Goal: Task Accomplishment & Management: Use online tool/utility

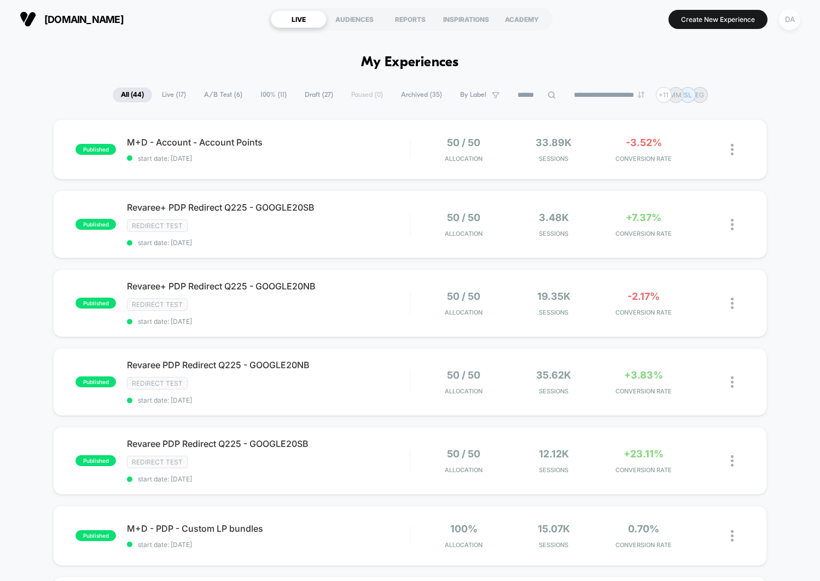
click at [794, 21] on div "DA" at bounding box center [789, 19] width 21 height 21
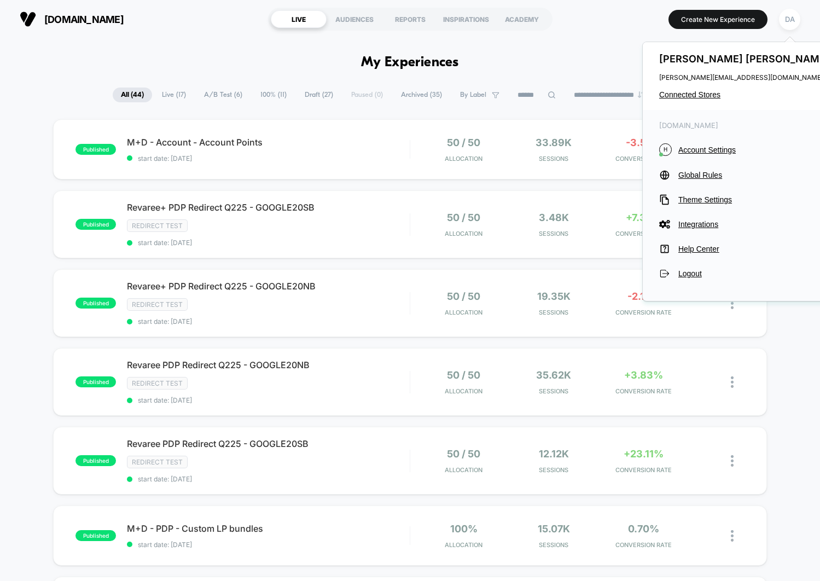
click at [306, 97] on span "Draft ( 27 )" at bounding box center [318, 95] width 45 height 15
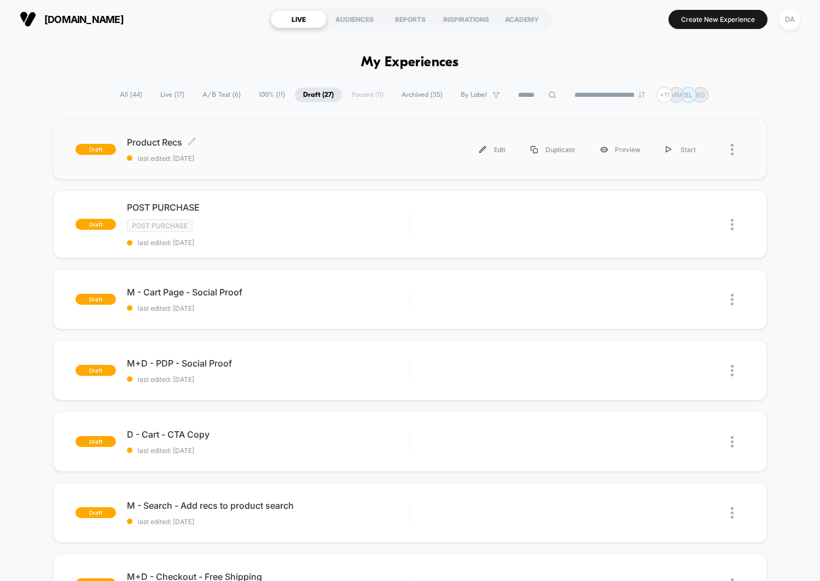
click at [278, 150] on div "Product Recs Click to edit experience details Click to edit experience details …" at bounding box center [268, 150] width 282 height 26
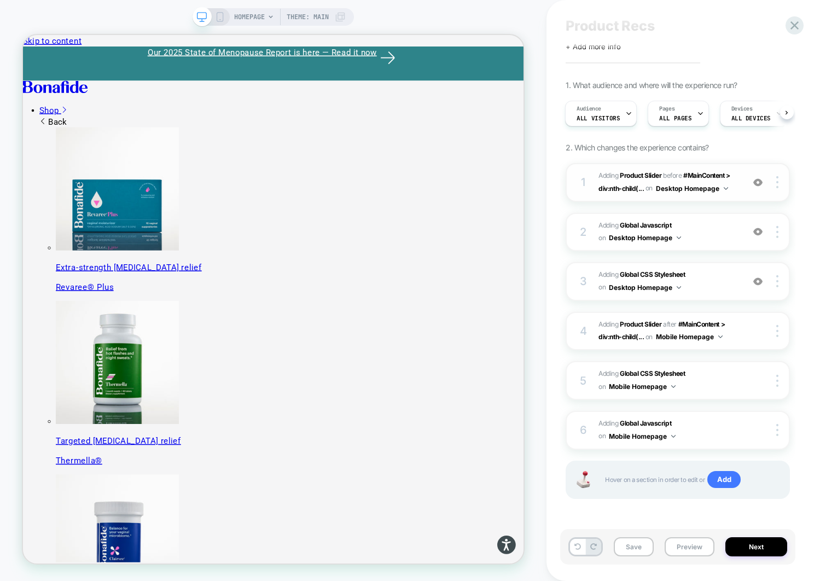
click at [741, 188] on div "1 #_loomi_addon_1755016232473 Adding Product Slider BEFORE #MainContent > div:n…" at bounding box center [678, 182] width 224 height 39
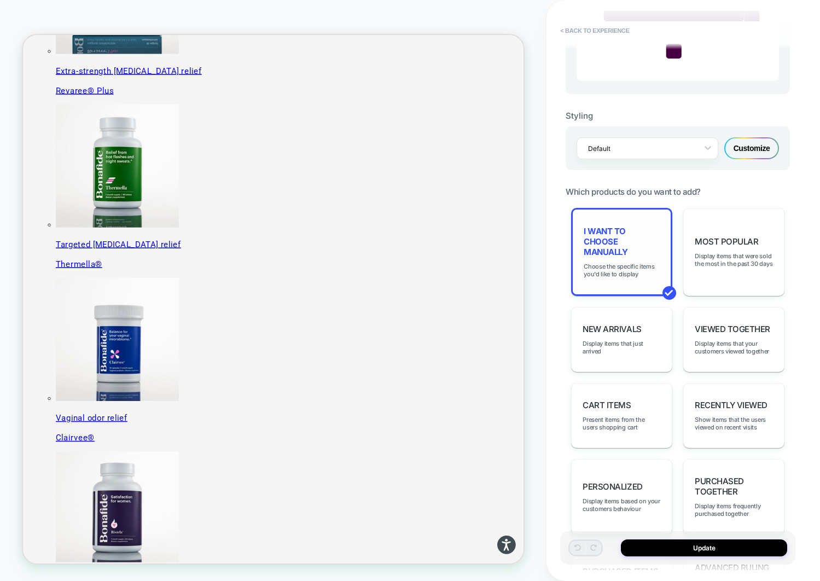
scroll to position [441, 0]
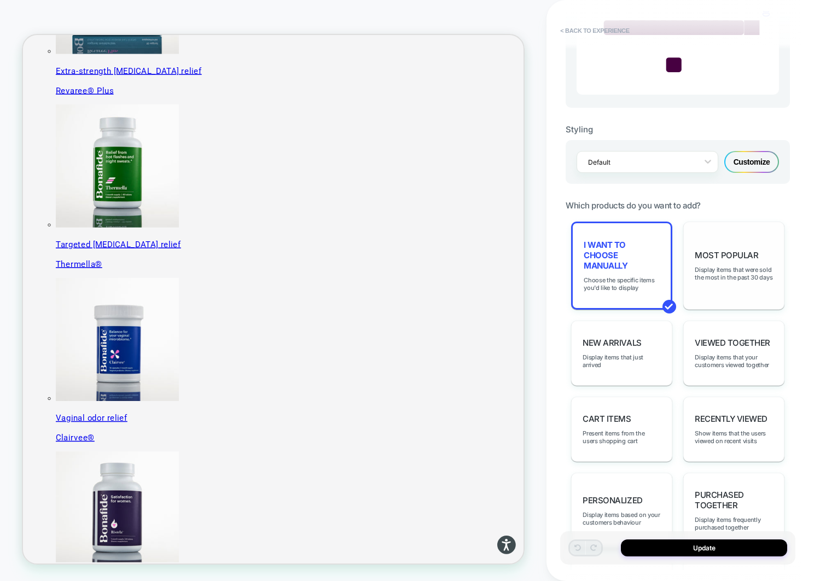
click at [721, 289] on div "Most Popular Display items that were sold the most in the past 30 days" at bounding box center [733, 266] width 101 height 88
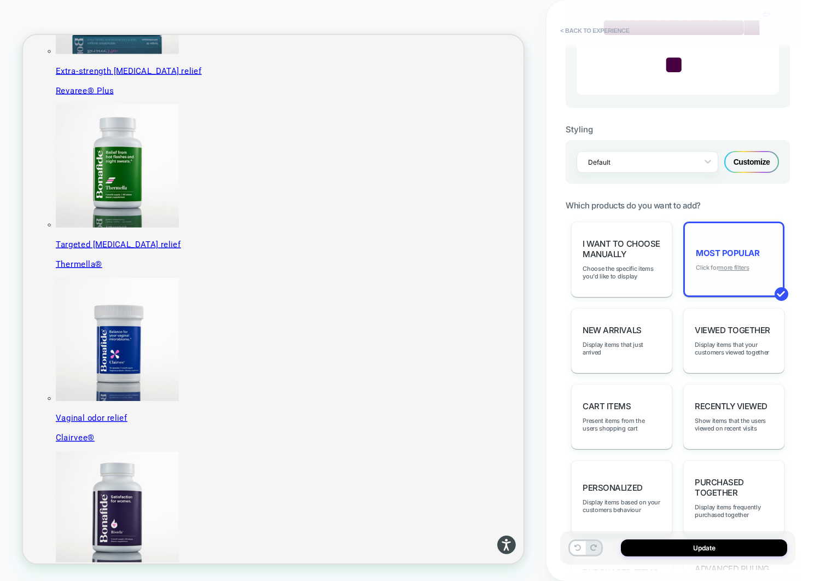
click at [747, 269] on u "more filters" at bounding box center [733, 268] width 31 height 8
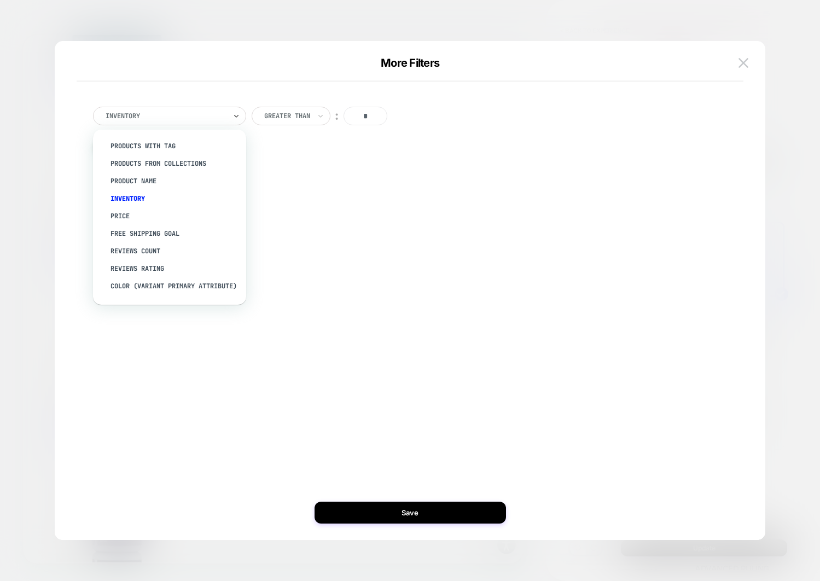
click at [166, 122] on div "Inventory" at bounding box center [169, 116] width 153 height 19
click at [166, 173] on div "Product Name" at bounding box center [175, 181] width 142 height 18
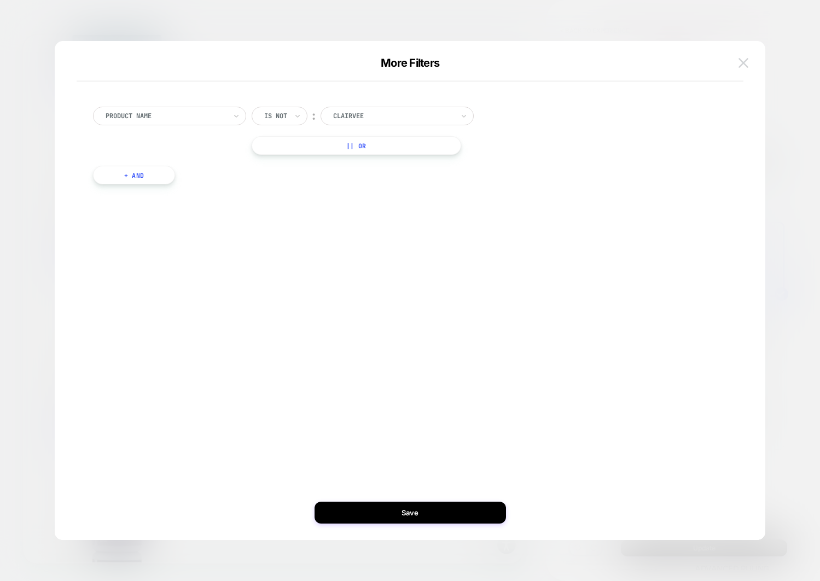
click at [739, 64] on img at bounding box center [743, 62] width 10 height 9
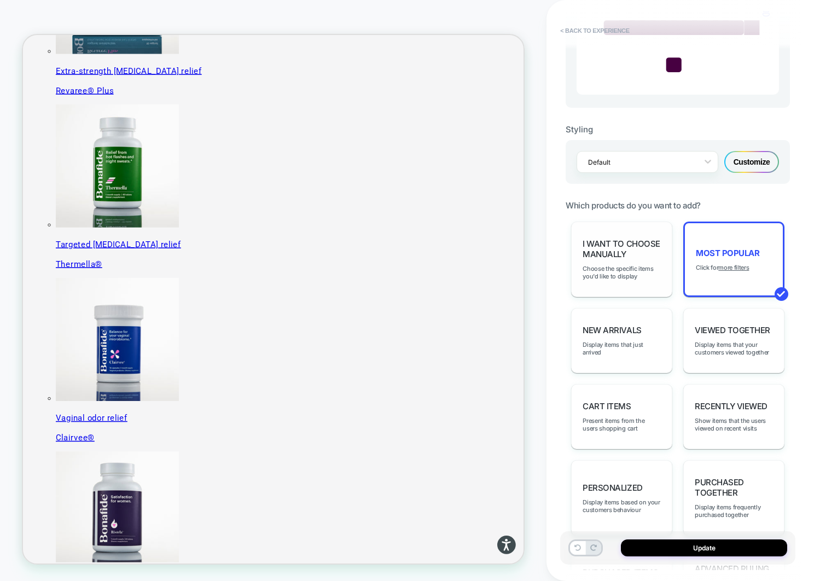
click at [664, 268] on div "I want to choose manually Choose the specific items you'd like to display" at bounding box center [621, 259] width 101 height 75
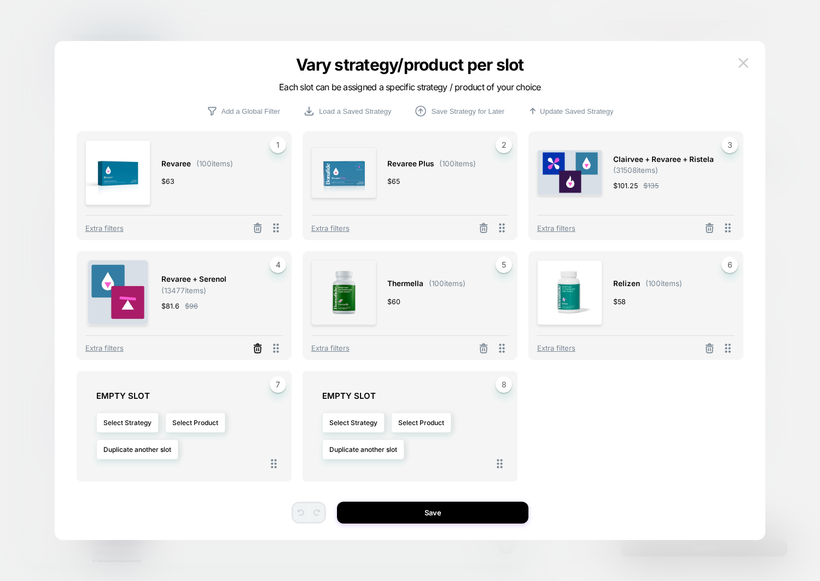
click at [258, 348] on icon at bounding box center [257, 348] width 11 height 11
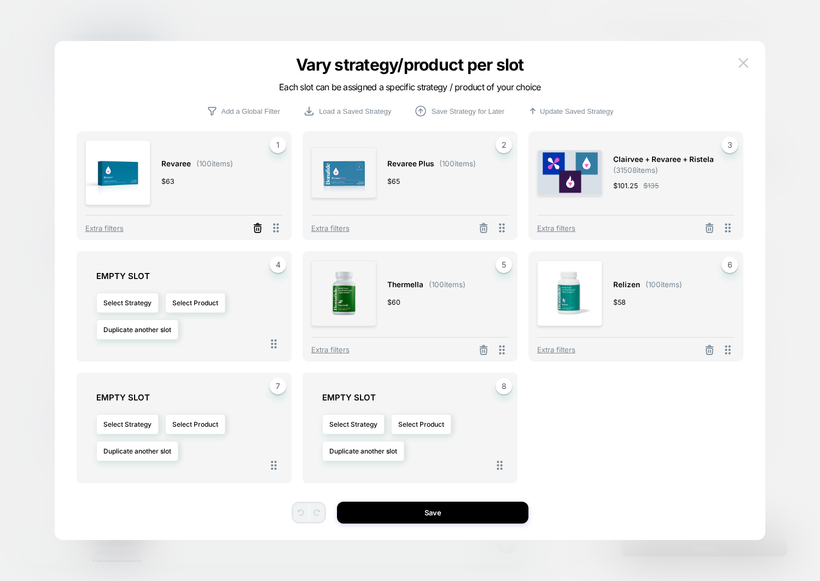
click at [261, 229] on icon at bounding box center [257, 229] width 7 height 6
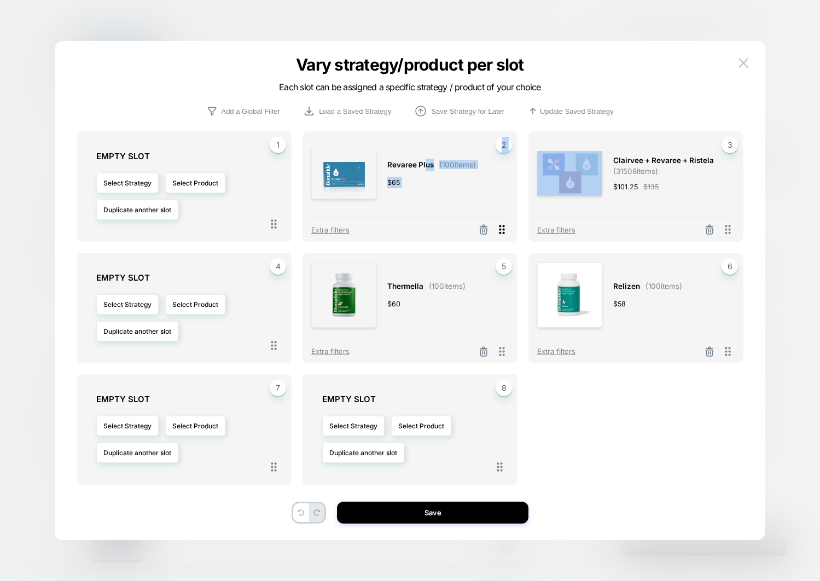
drag, startPoint x: 427, startPoint y: 165, endPoint x: 505, endPoint y: 230, distance: 101.8
click at [505, 230] on div "Revaree Plus ( 100 items) $ 65 2 Extra filters" at bounding box center [409, 186] width 215 height 110
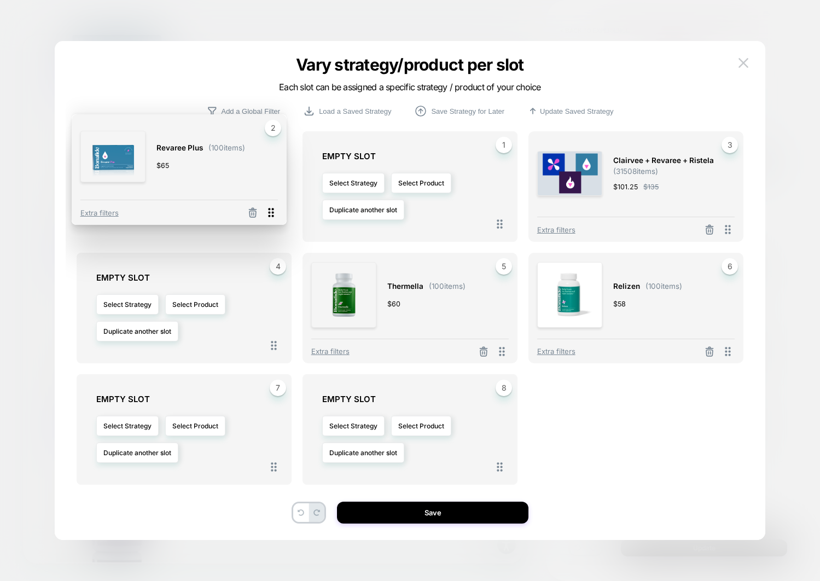
drag, startPoint x: 505, startPoint y: 230, endPoint x: 274, endPoint y: 214, distance: 231.4
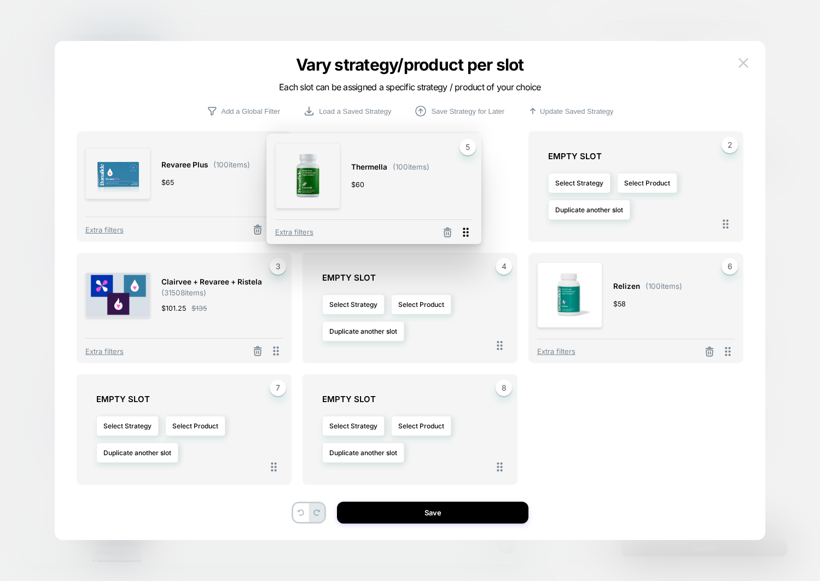
drag, startPoint x: 500, startPoint y: 353, endPoint x: 470, endPoint y: 232, distance: 125.1
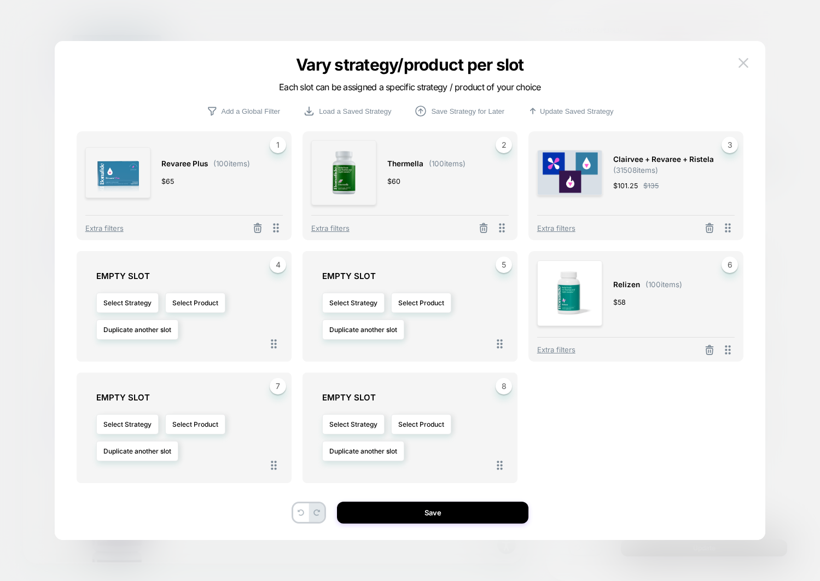
click at [634, 178] on div "Clairvee + Revaree + Ristela ( 31508 items) $ 101.25 $ 135" at bounding box center [668, 173] width 110 height 66
click at [261, 229] on icon at bounding box center [257, 229] width 7 height 6
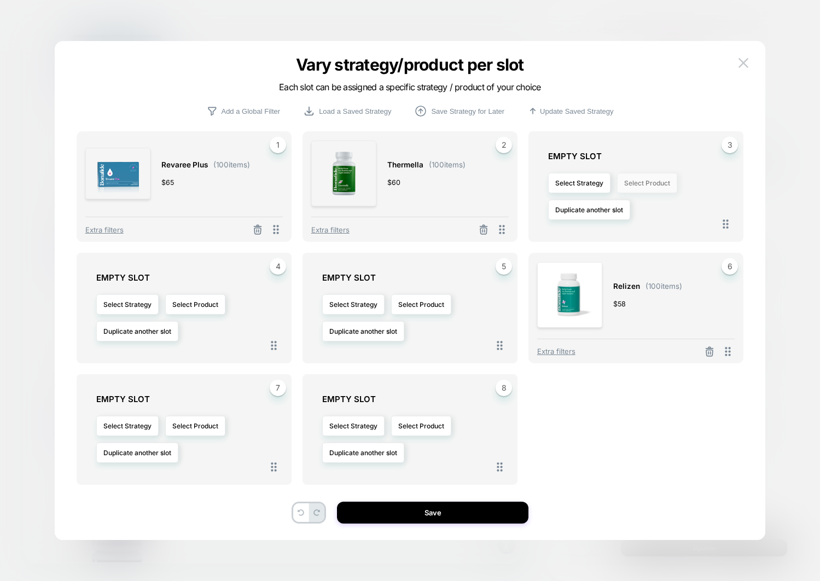
click at [652, 184] on button "Select Product" at bounding box center [647, 183] width 60 height 20
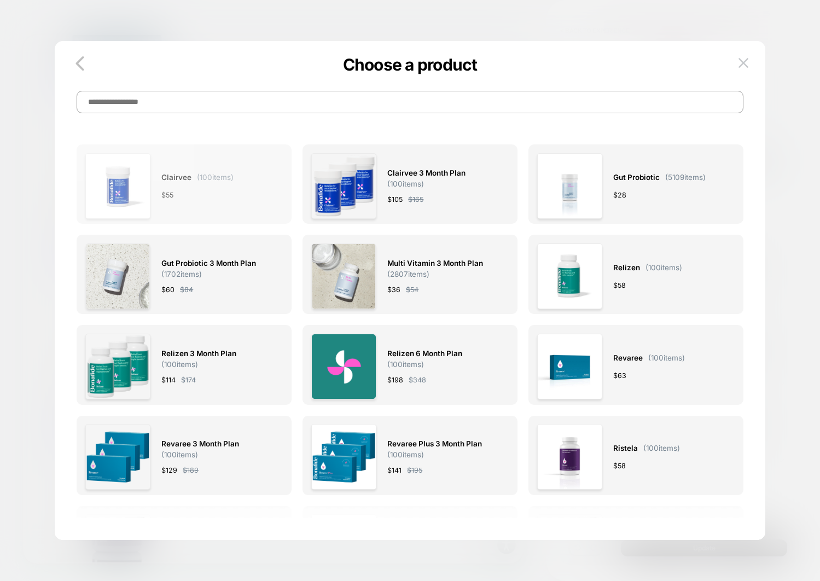
click at [263, 203] on div "Clairvee ( 100 items) $ 55" at bounding box center [184, 186] width 198 height 66
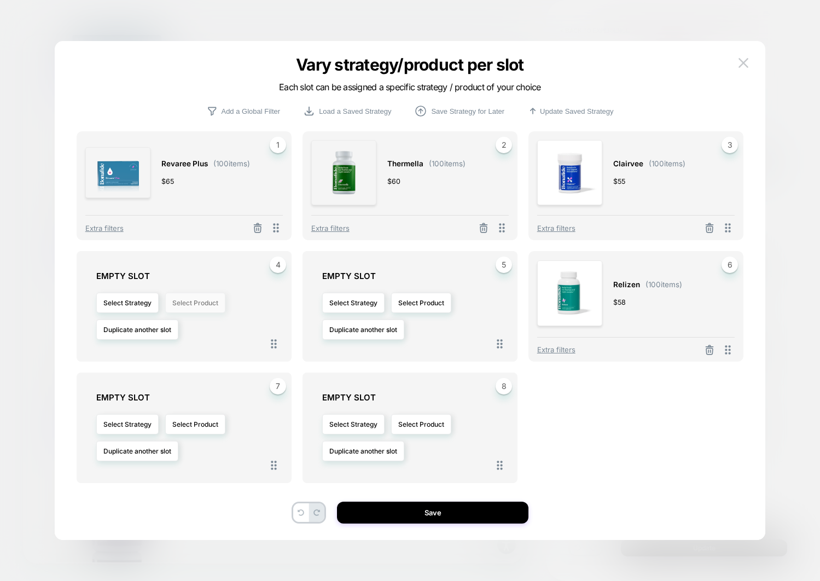
click at [186, 302] on button "Select Product" at bounding box center [195, 303] width 60 height 20
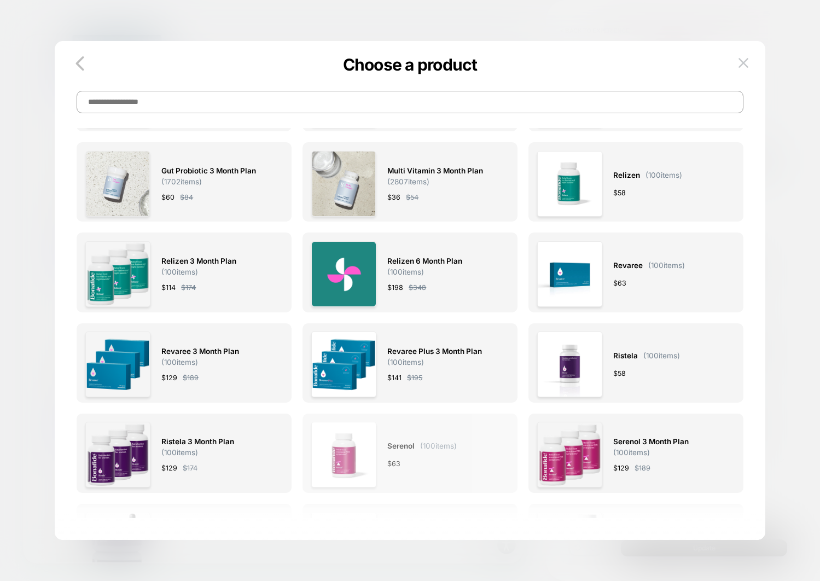
scroll to position [273, 0]
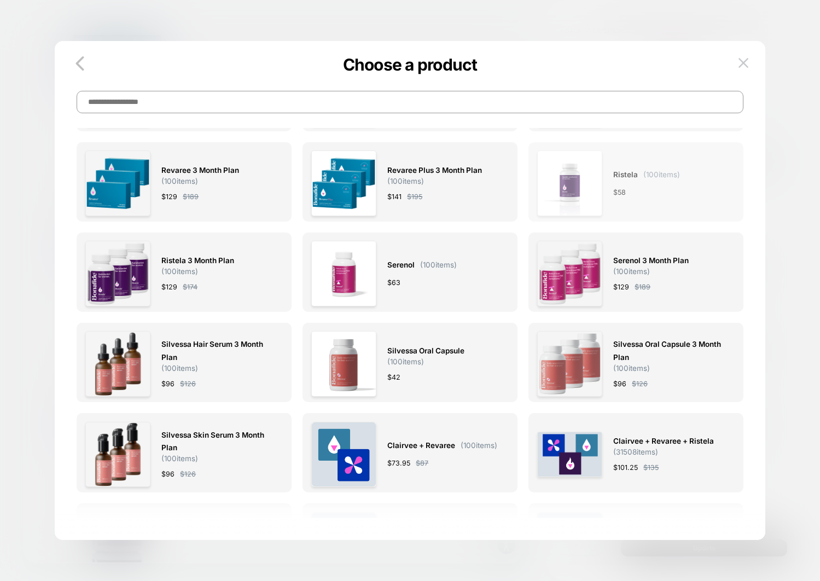
click at [685, 213] on div "Ristela ( 100 items) $ 58" at bounding box center [636, 183] width 198 height 66
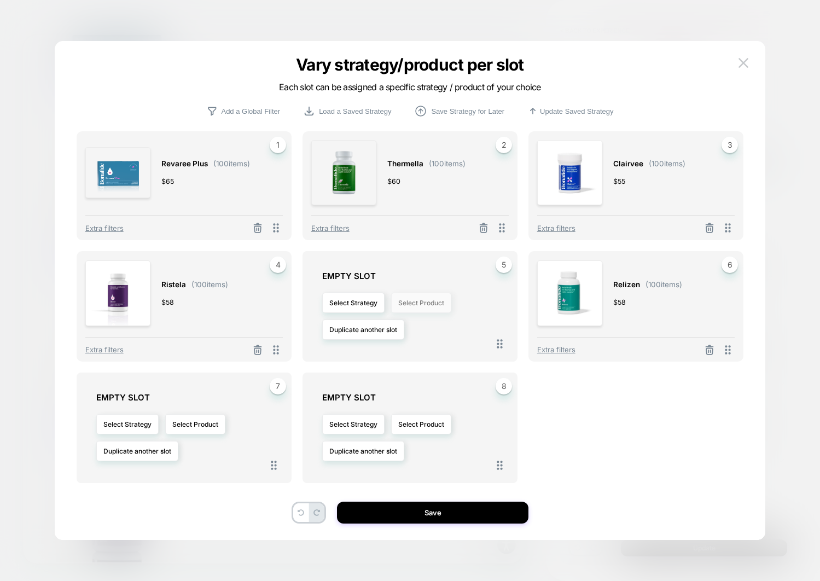
click at [416, 299] on button "Select Product" at bounding box center [421, 303] width 60 height 20
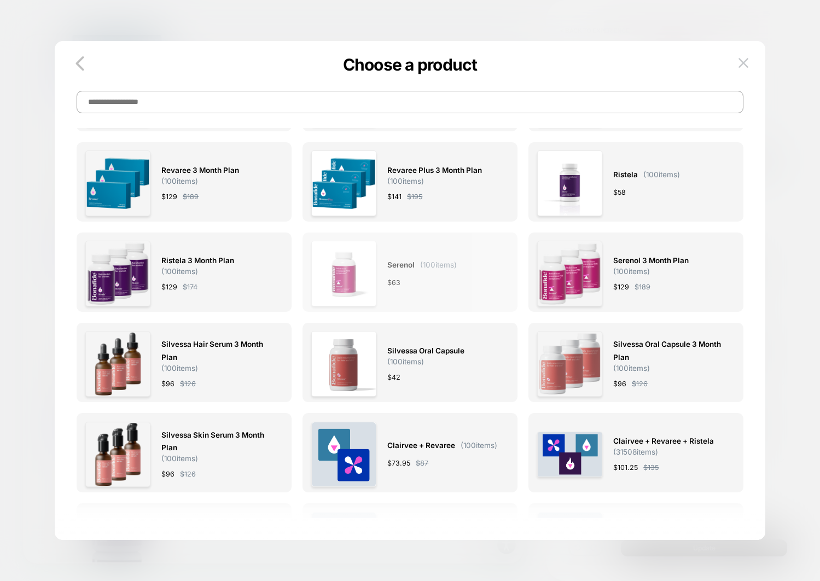
click at [457, 273] on div "Serenol ( 100 items) $ 63" at bounding box center [421, 274] width 69 height 66
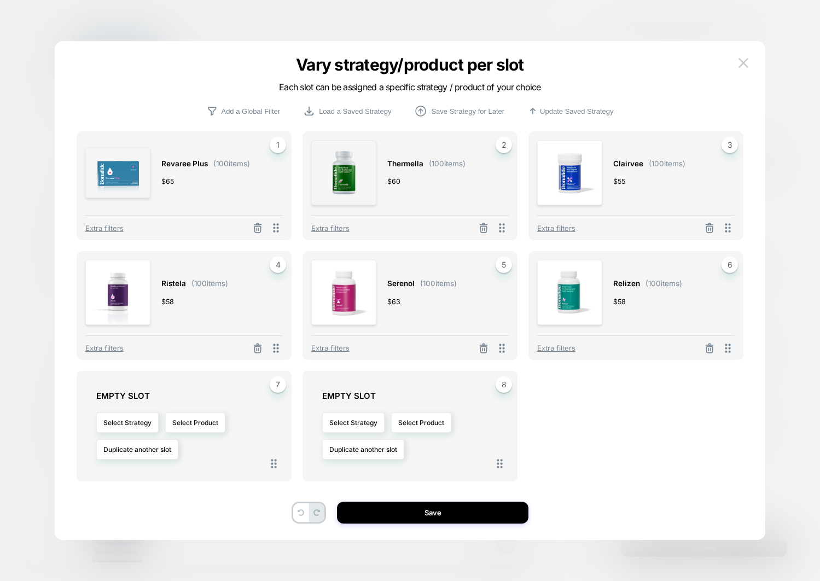
click at [657, 306] on div "$ 58" at bounding box center [647, 301] width 69 height 11
click at [561, 287] on img at bounding box center [570, 293] width 66 height 66
click at [731, 348] on icon at bounding box center [728, 348] width 14 height 14
click at [556, 348] on span "Extra filters" at bounding box center [556, 347] width 38 height 9
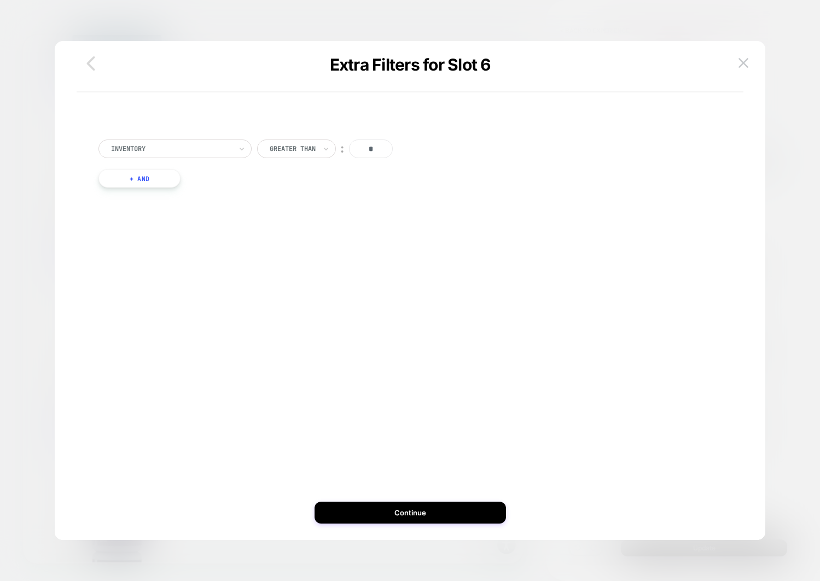
click at [85, 66] on icon "button" at bounding box center [91, 64] width 22 height 22
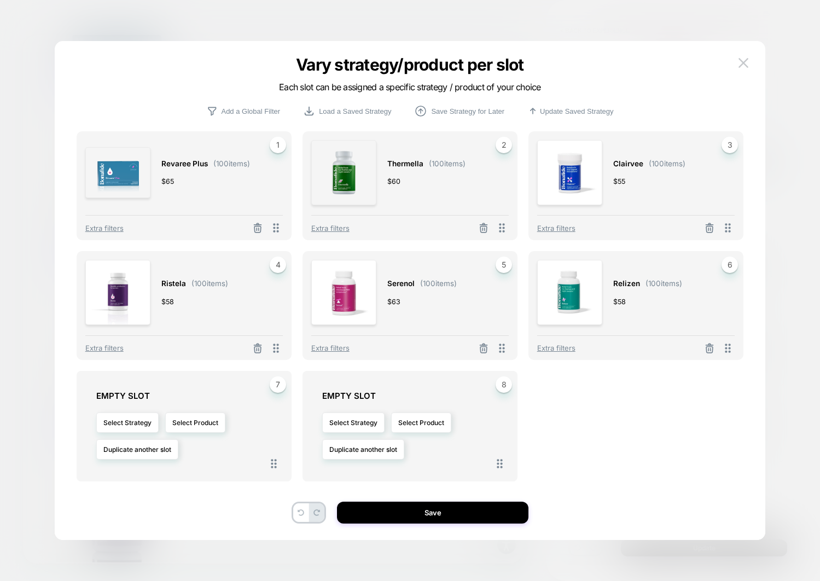
drag, startPoint x: 564, startPoint y: 346, endPoint x: 644, endPoint y: 319, distance: 84.2
click at [644, 319] on div "Relizen ( 100 items) $ 58 6 Extra filters" at bounding box center [635, 305] width 215 height 109
click at [707, 348] on icon at bounding box center [709, 348] width 11 height 11
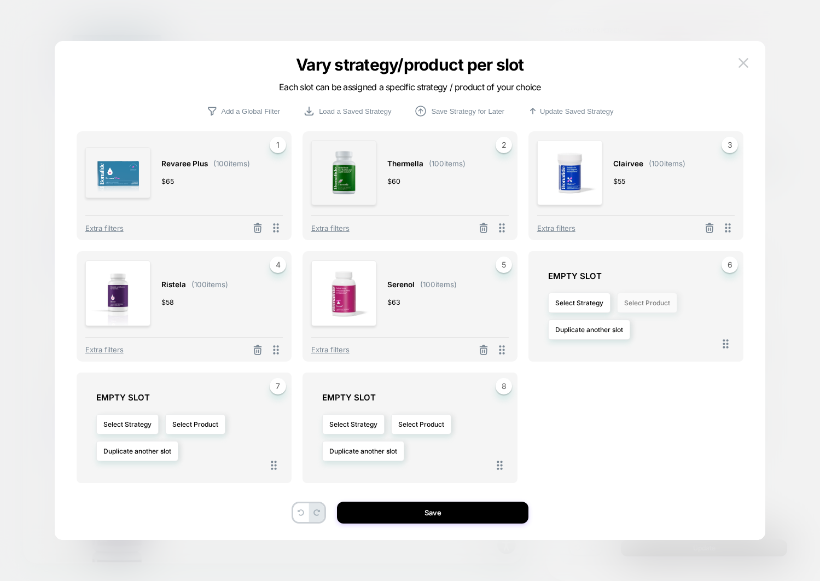
click at [631, 304] on button "Select Product" at bounding box center [647, 303] width 60 height 20
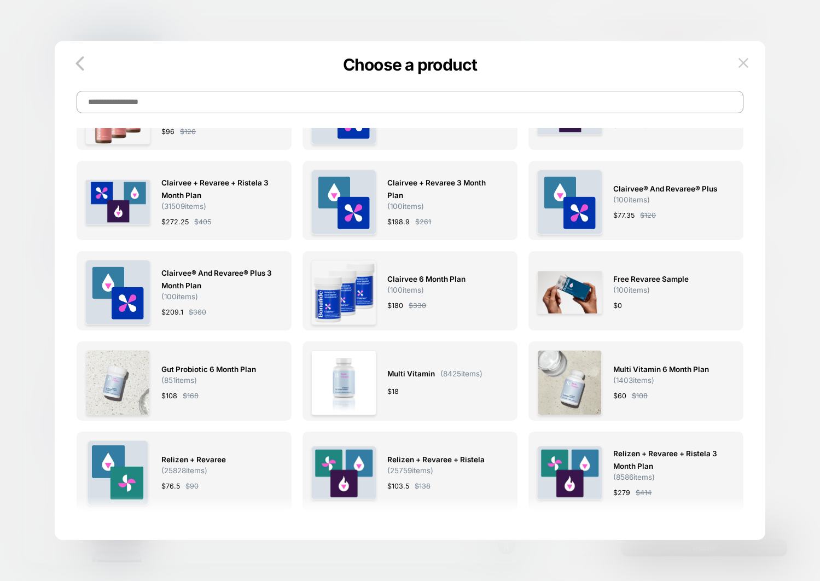
scroll to position [342, 0]
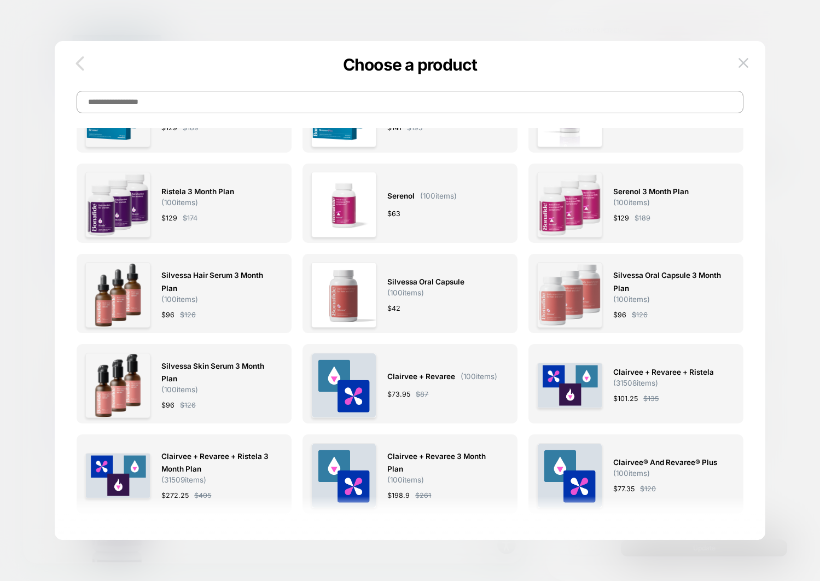
click at [78, 62] on icon "button" at bounding box center [80, 63] width 8 height 14
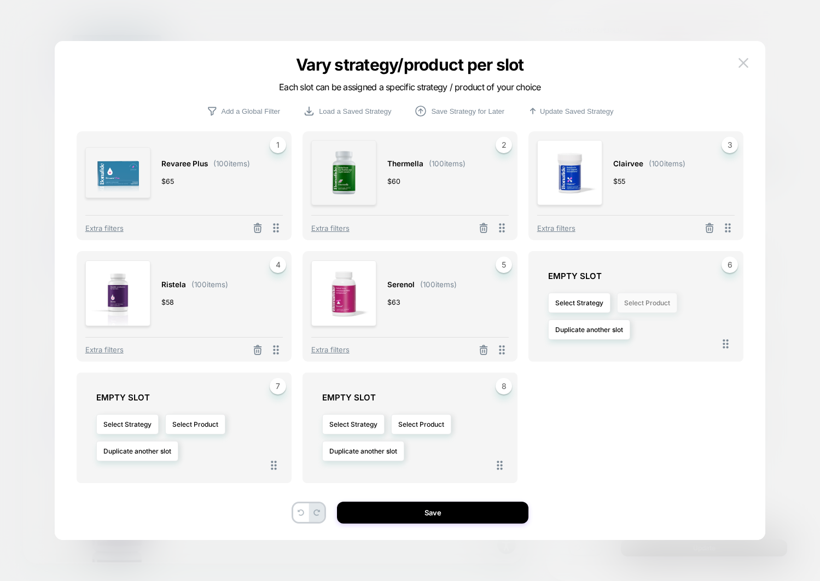
click at [644, 298] on button "Select Product" at bounding box center [647, 303] width 60 height 20
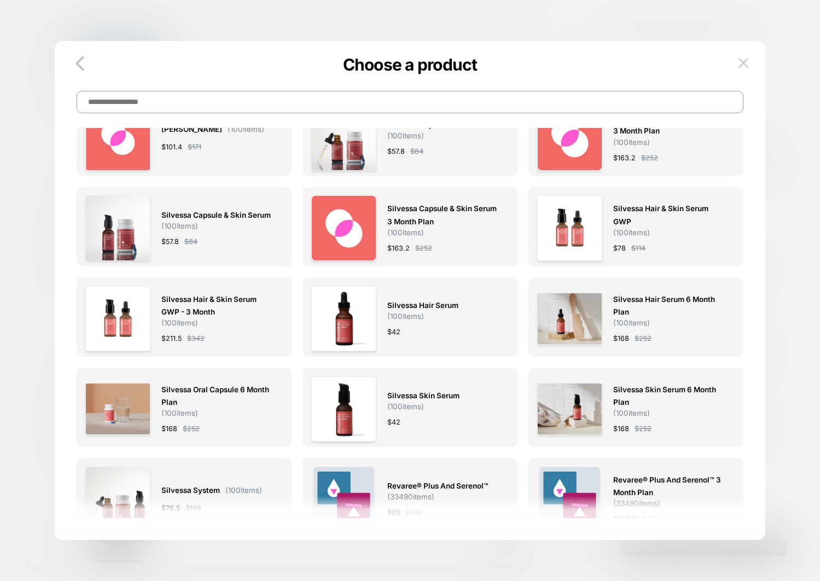
scroll to position [1586, 0]
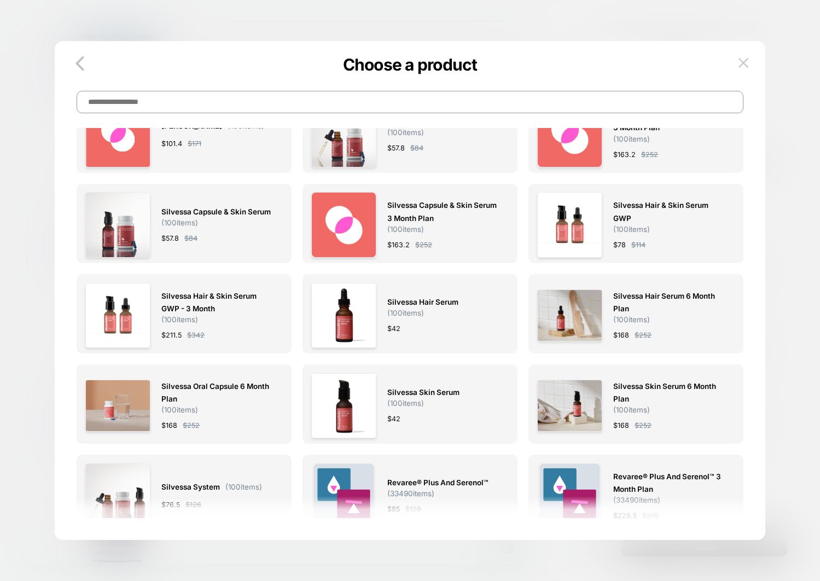
click at [213, 103] on input at bounding box center [410, 102] width 667 height 22
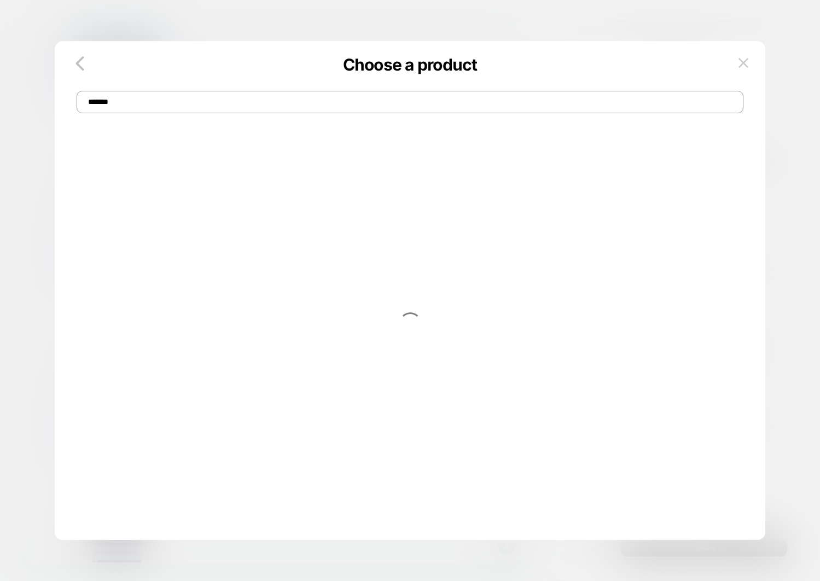
click at [104, 104] on input "*******" at bounding box center [410, 102] width 667 height 22
type input "*******"
click at [745, 58] on img at bounding box center [743, 62] width 10 height 9
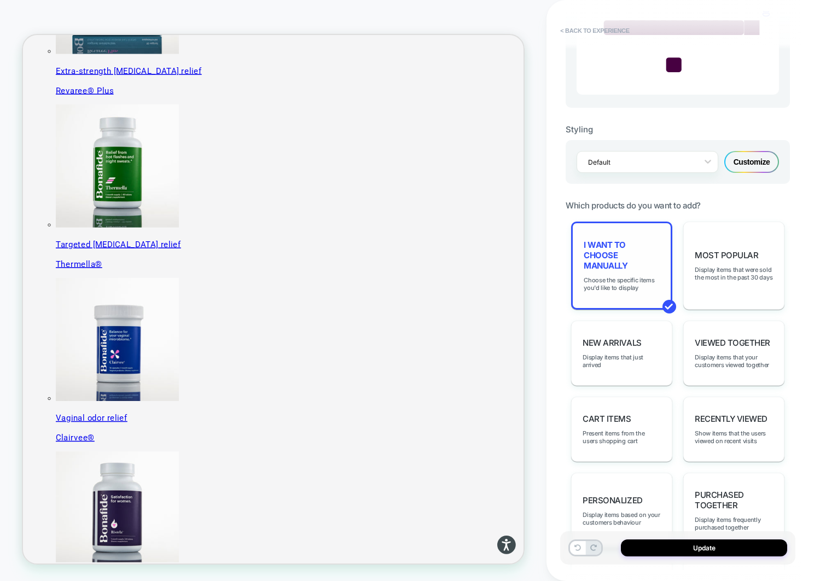
click at [619, 271] on span "I want to choose manually" at bounding box center [622, 255] width 76 height 31
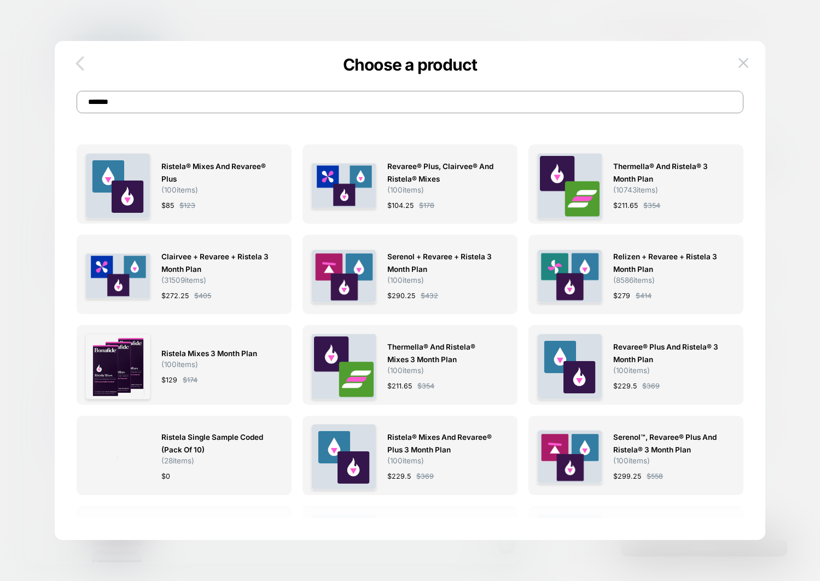
click at [73, 63] on icon "button" at bounding box center [80, 64] width 22 height 22
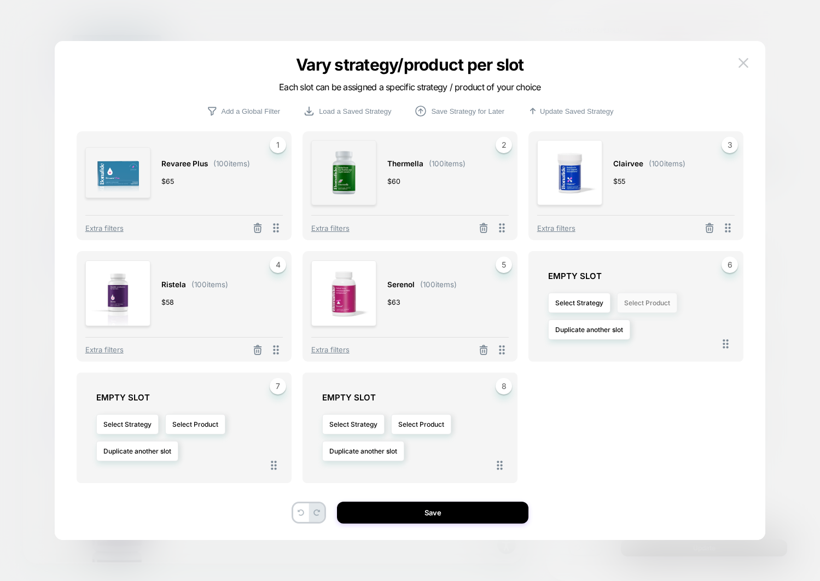
click at [643, 304] on button "Select Product" at bounding box center [647, 303] width 60 height 20
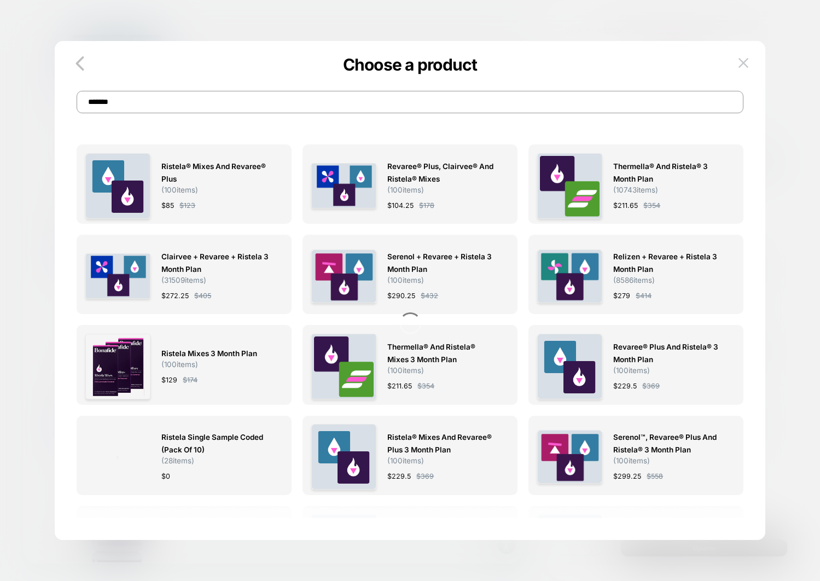
click at [225, 101] on input "*******" at bounding box center [410, 102] width 667 height 22
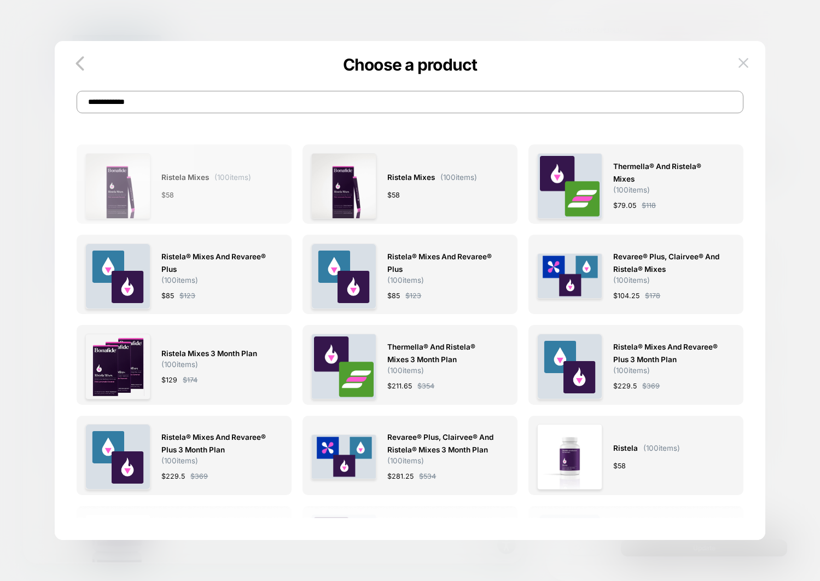
type input "**********"
click at [241, 191] on div "$ 58" at bounding box center [206, 194] width 90 height 11
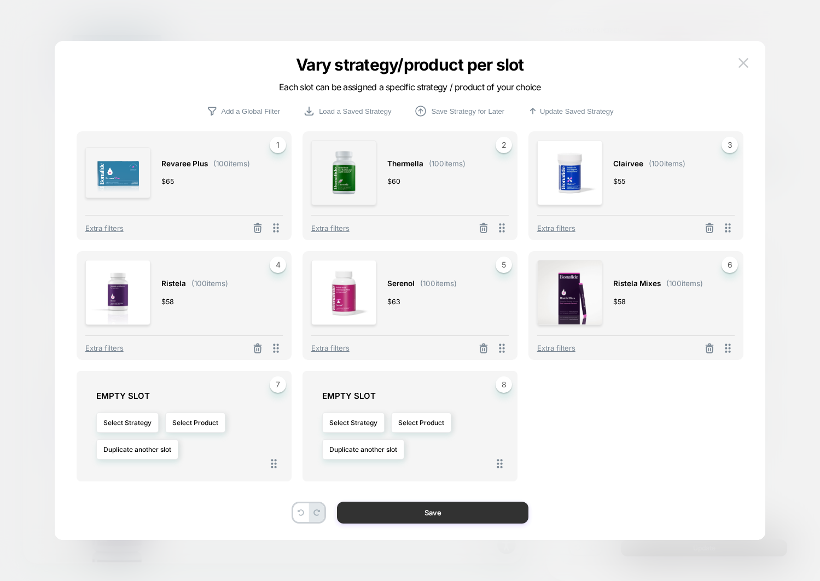
click at [493, 517] on button "Save" at bounding box center [432, 513] width 191 height 22
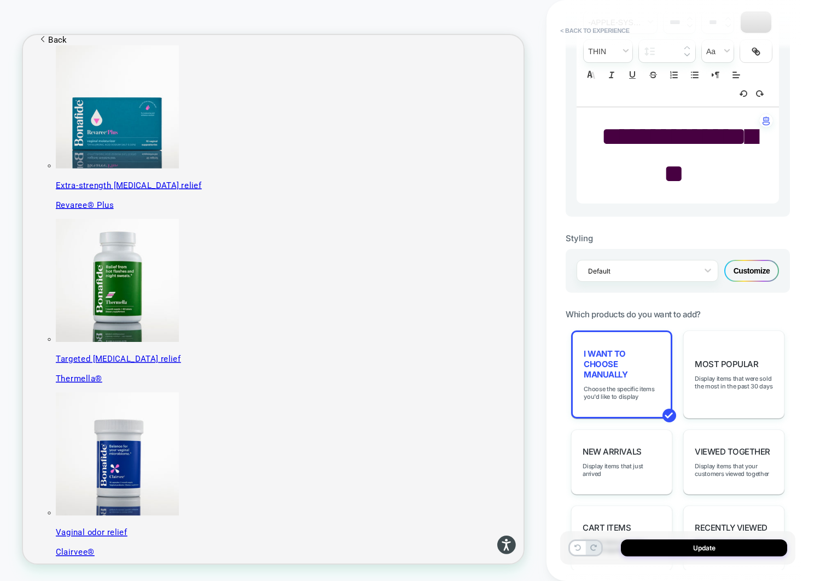
scroll to position [332, 0]
click at [643, 371] on span "I want to choose manually" at bounding box center [622, 364] width 76 height 31
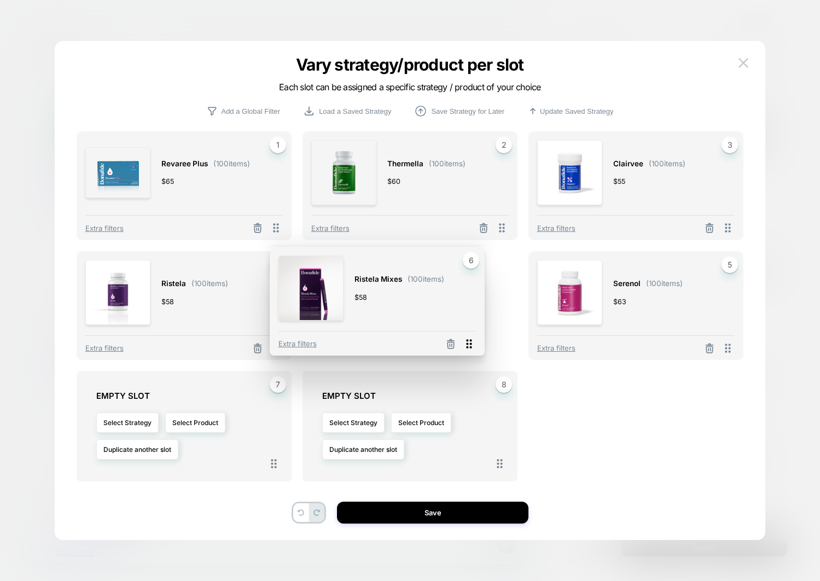
drag, startPoint x: 724, startPoint y: 346, endPoint x: 465, endPoint y: 341, distance: 258.7
click at [465, 341] on icon at bounding box center [469, 344] width 14 height 14
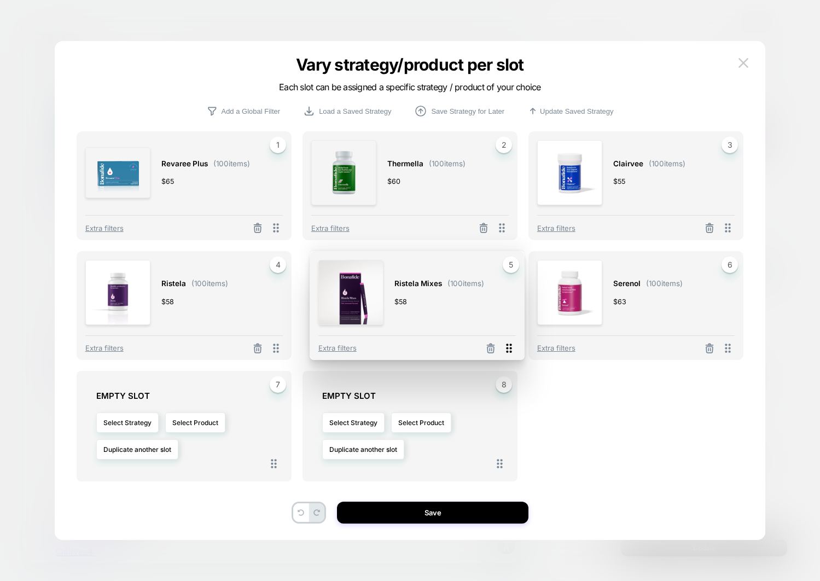
drag, startPoint x: 507, startPoint y: 345, endPoint x: 514, endPoint y: 345, distance: 7.1
click at [514, 345] on icon at bounding box center [509, 348] width 14 height 14
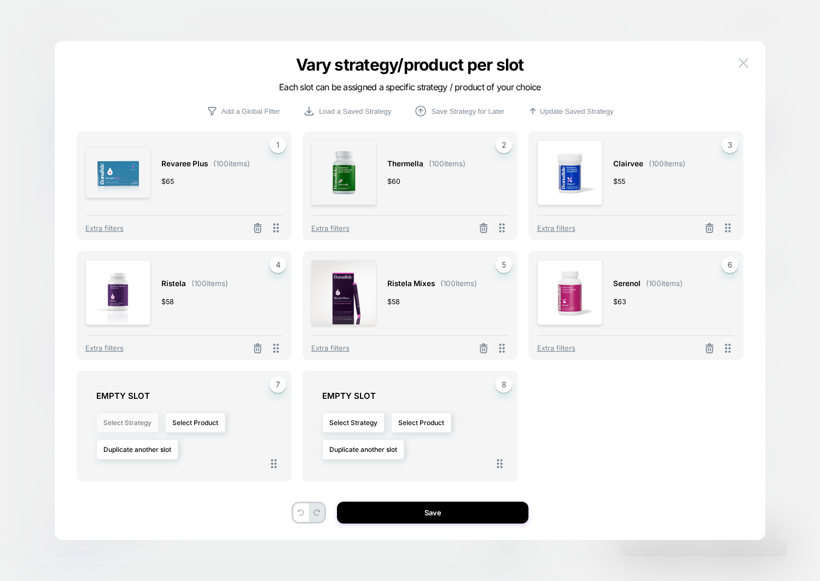
click at [144, 421] on button "Select Strategy" at bounding box center [127, 422] width 62 height 20
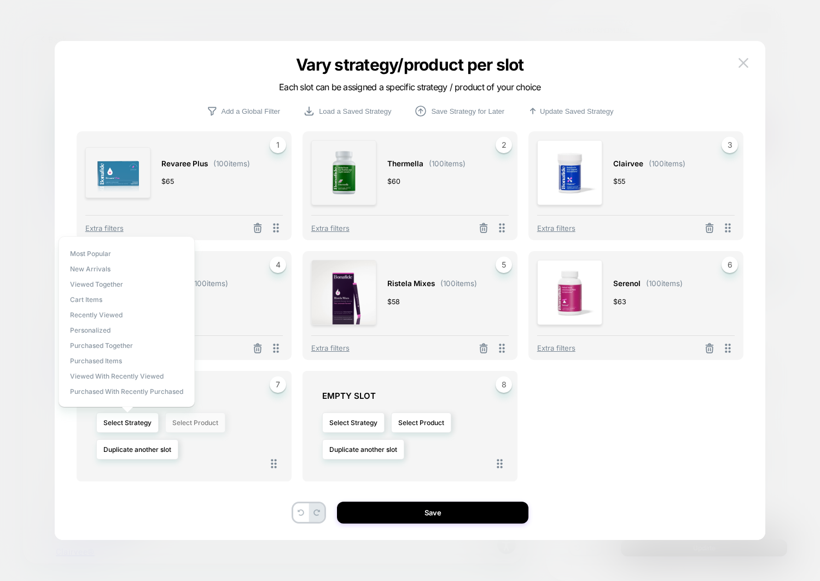
click at [196, 423] on button "Select Product" at bounding box center [195, 422] width 60 height 20
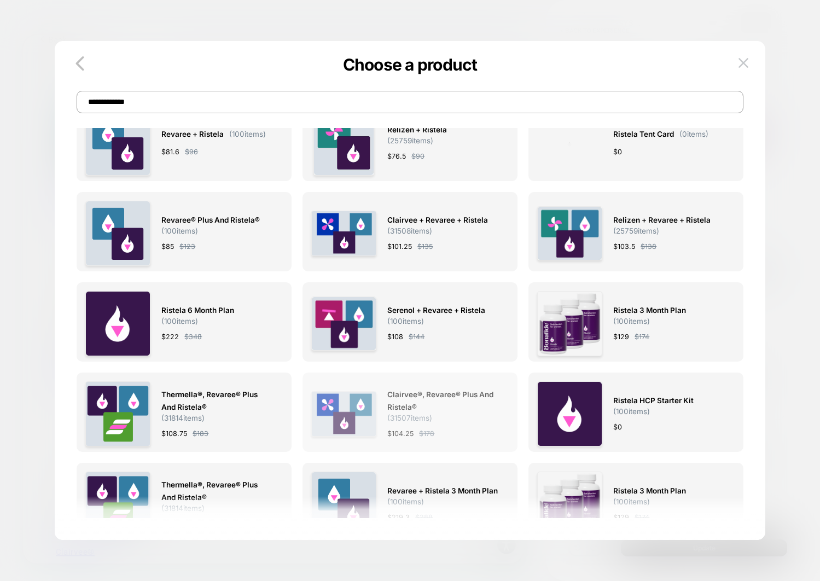
scroll to position [476, 0]
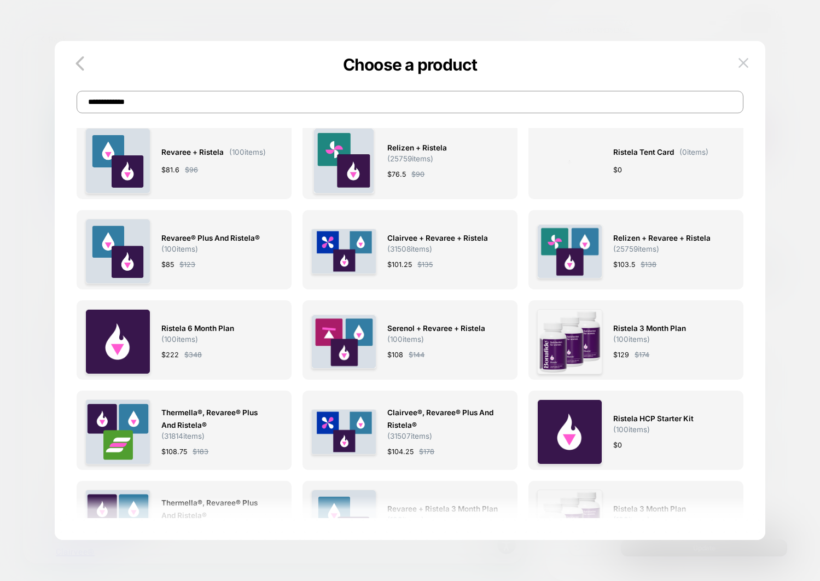
click at [260, 103] on input "**********" at bounding box center [410, 102] width 667 height 22
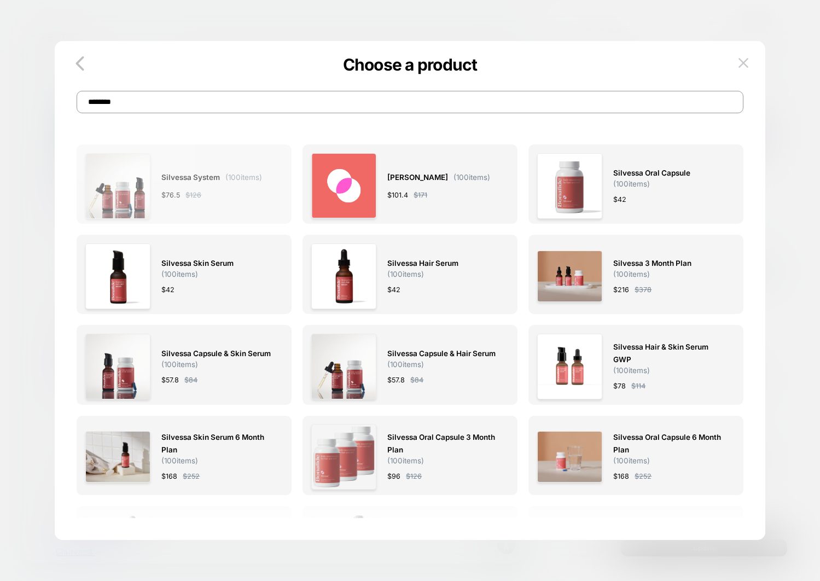
type input "********"
click at [243, 205] on div "Silvessa System ( 100 items) $ 76.5 $ 126" at bounding box center [211, 186] width 101 height 66
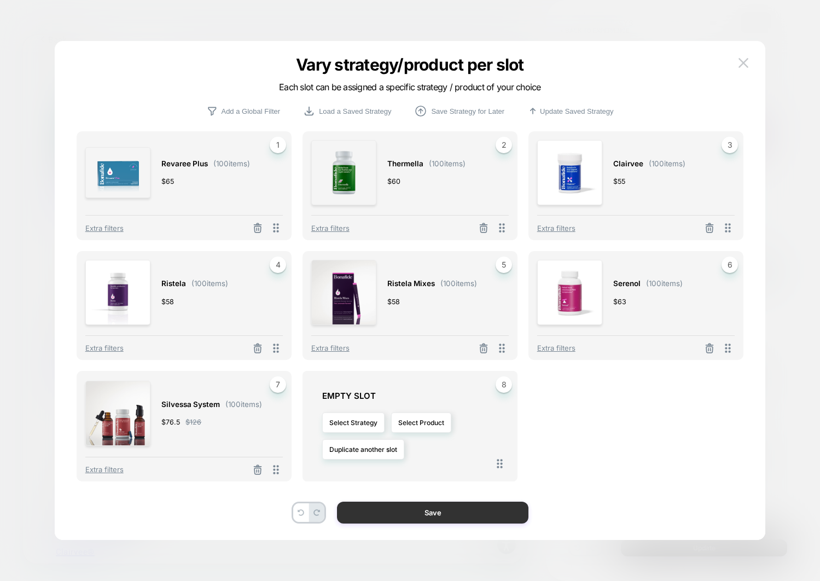
click at [462, 506] on button "Save" at bounding box center [432, 513] width 191 height 22
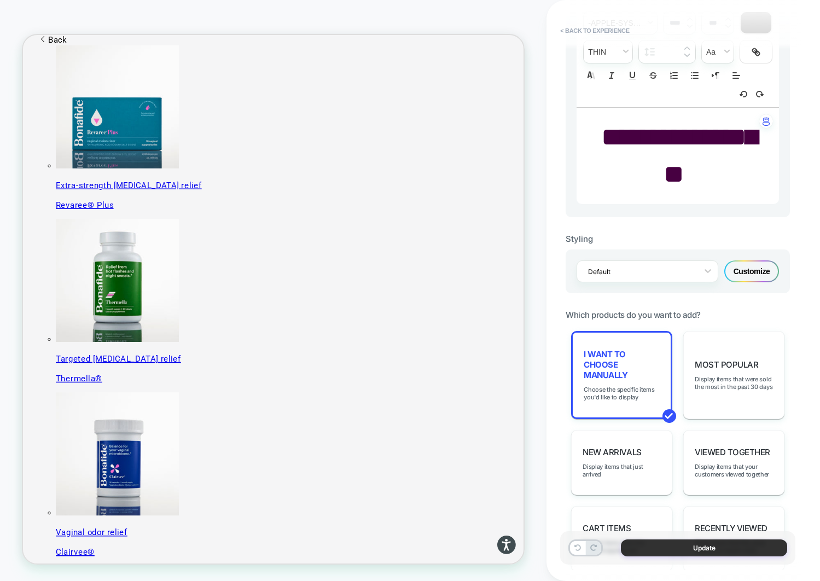
click at [684, 553] on button "Update" at bounding box center [704, 547] width 166 height 17
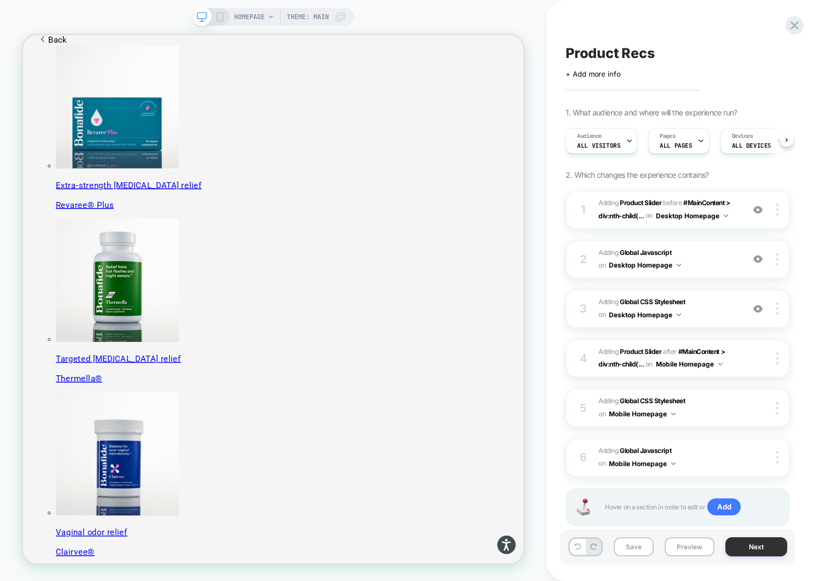
scroll to position [0, 1]
click at [677, 545] on button "Preview" at bounding box center [690, 546] width 50 height 19
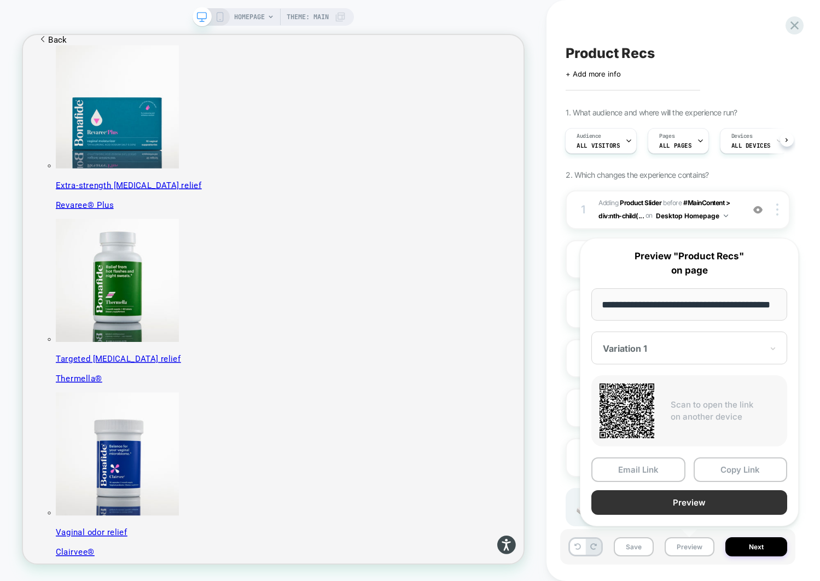
scroll to position [0, 0]
click at [717, 501] on button "Preview" at bounding box center [689, 502] width 196 height 25
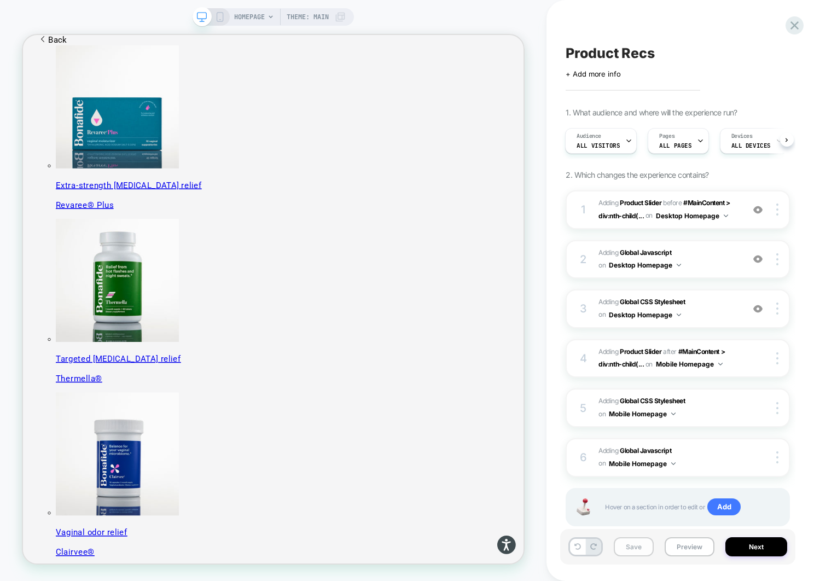
click at [634, 552] on button "Save" at bounding box center [634, 546] width 40 height 19
click at [539, 545] on div "HOMEPAGE Theme: MAIN" at bounding box center [273, 290] width 546 height 559
click at [728, 211] on div "on Desktop Homepage" at bounding box center [686, 216] width 83 height 14
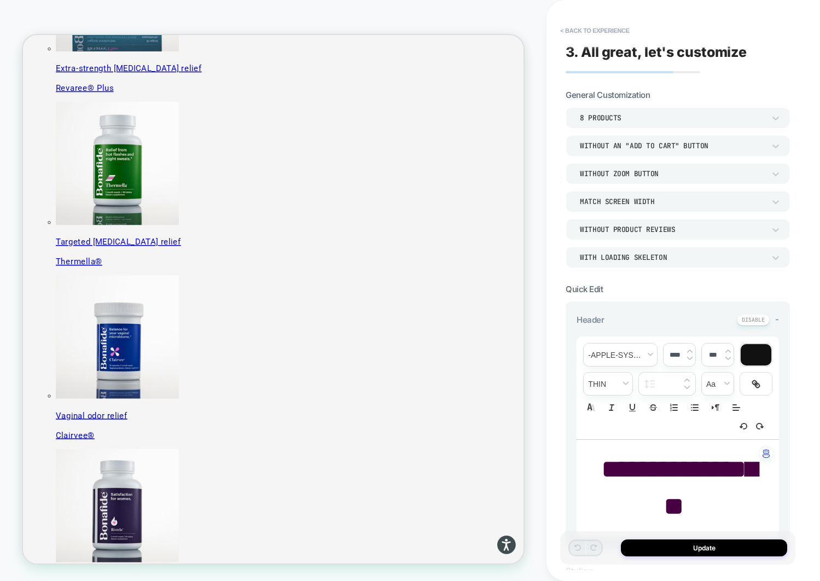
scroll to position [262, 0]
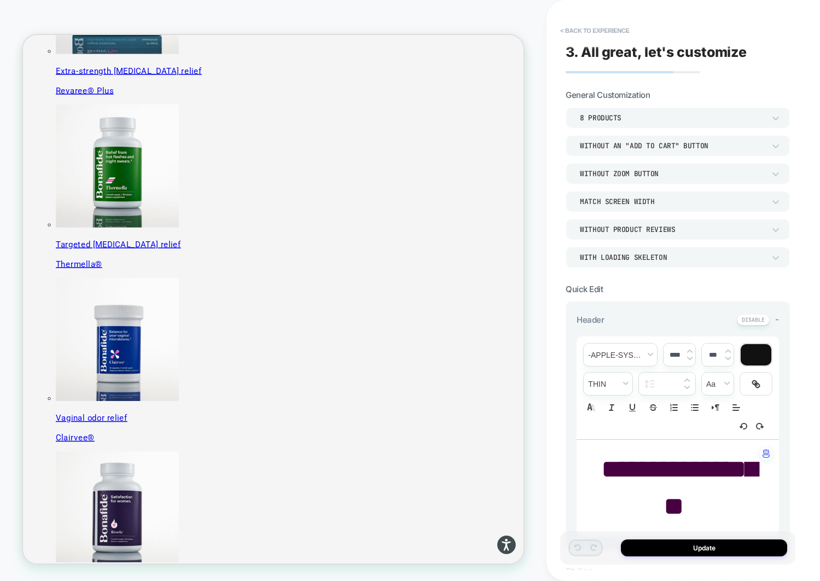
drag, startPoint x: 697, startPoint y: 504, endPoint x: 602, endPoint y: 465, distance: 102.8
click at [577, 467] on div "**********" at bounding box center [677, 488] width 202 height 96
click at [617, 466] on span "**********" at bounding box center [679, 487] width 156 height 63
type input "****"
click at [617, 466] on span "**********" at bounding box center [679, 487] width 156 height 63
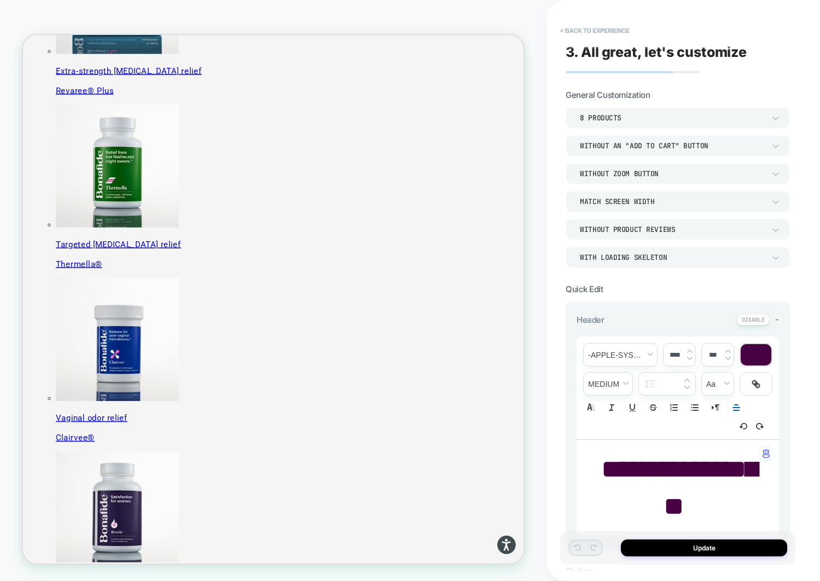
click at [617, 466] on span "**********" at bounding box center [679, 487] width 156 height 63
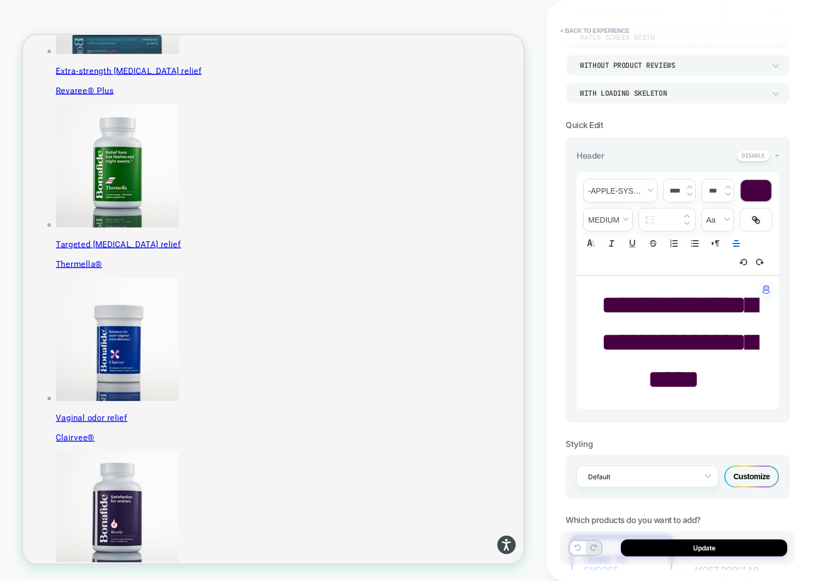
scroll to position [0, 0]
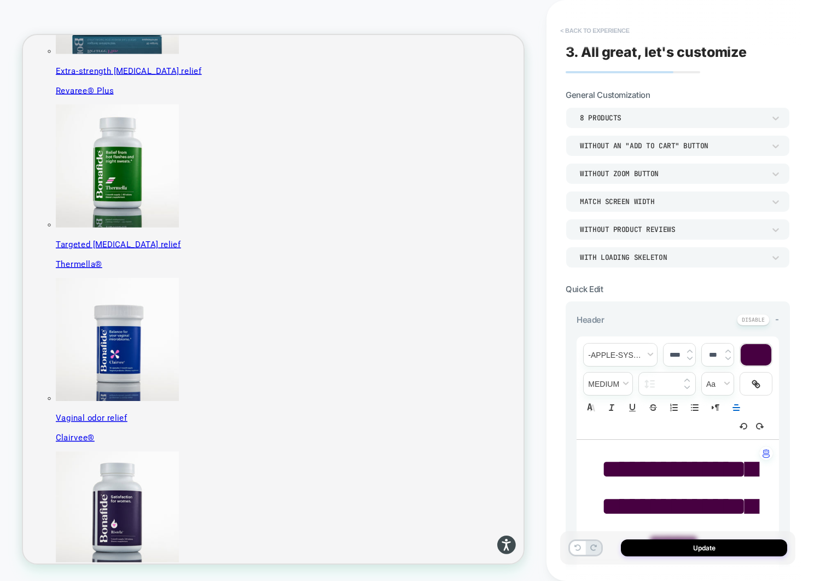
click at [586, 28] on button "< Back to experience" at bounding box center [595, 31] width 80 height 18
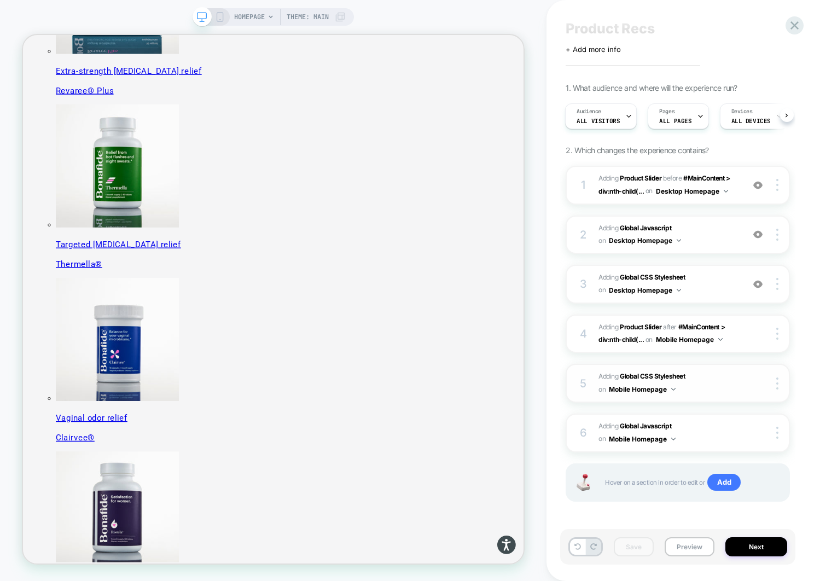
scroll to position [27, 0]
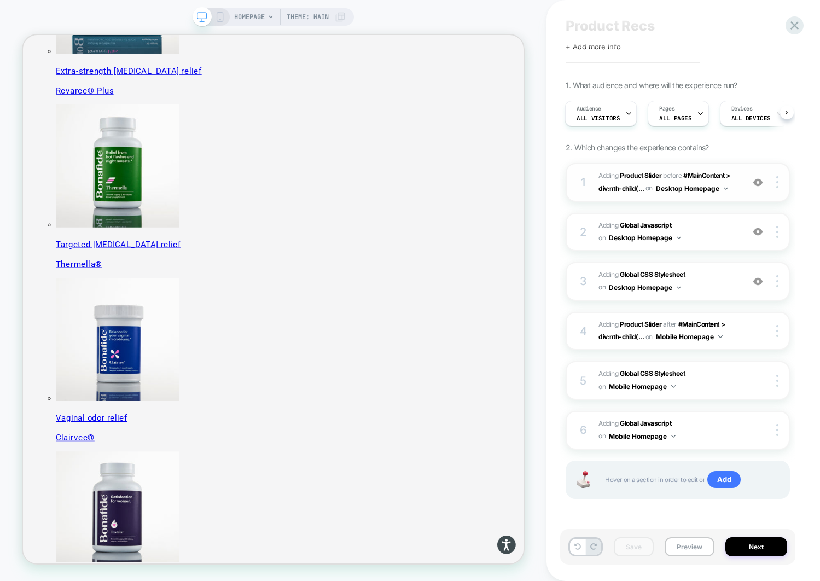
click at [742, 188] on div "1 #_loomi_addon_1755016232473 Adding Product Slider BEFORE #MainContent > div:n…" at bounding box center [678, 182] width 224 height 39
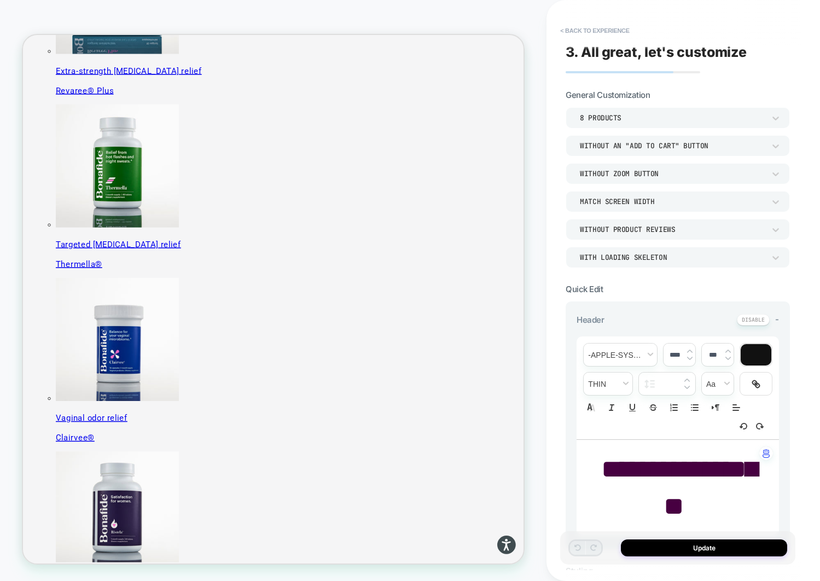
click at [674, 465] on span "**********" at bounding box center [679, 487] width 156 height 63
click at [680, 485] on p "**********" at bounding box center [673, 488] width 172 height 74
type input "****"
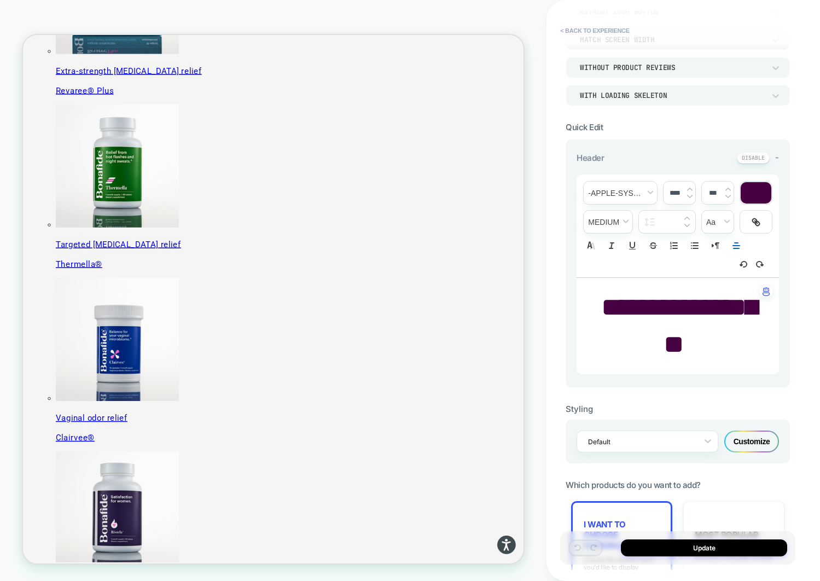
scroll to position [164, 0]
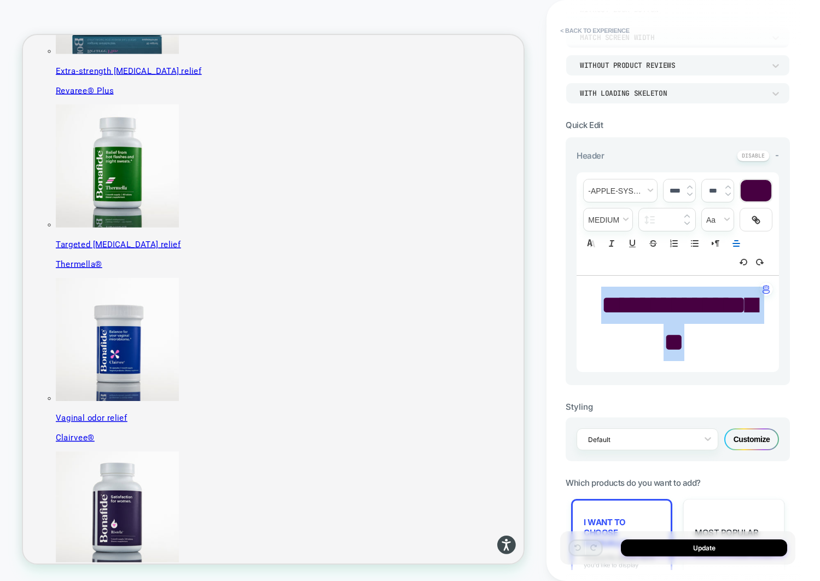
drag, startPoint x: 718, startPoint y: 348, endPoint x: 601, endPoint y: 301, distance: 125.8
click at [601, 301] on p "**********" at bounding box center [673, 324] width 172 height 74
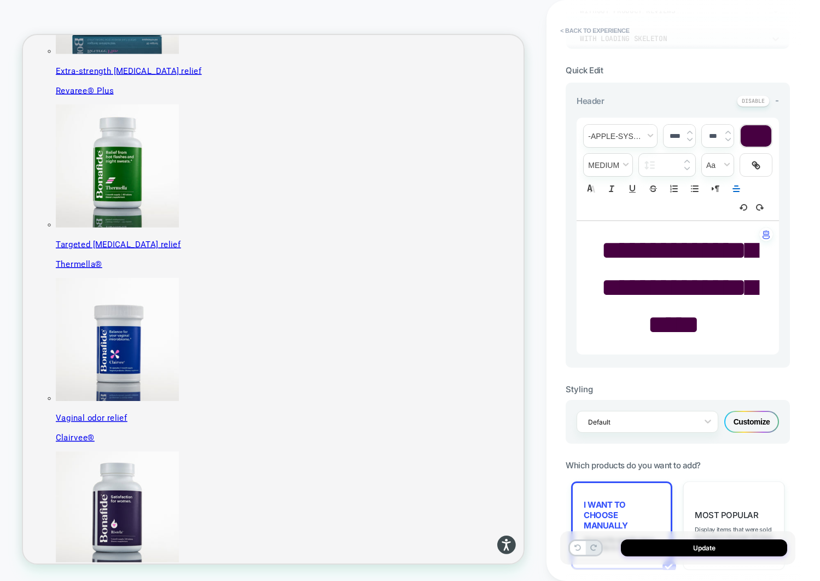
scroll to position [547, 0]
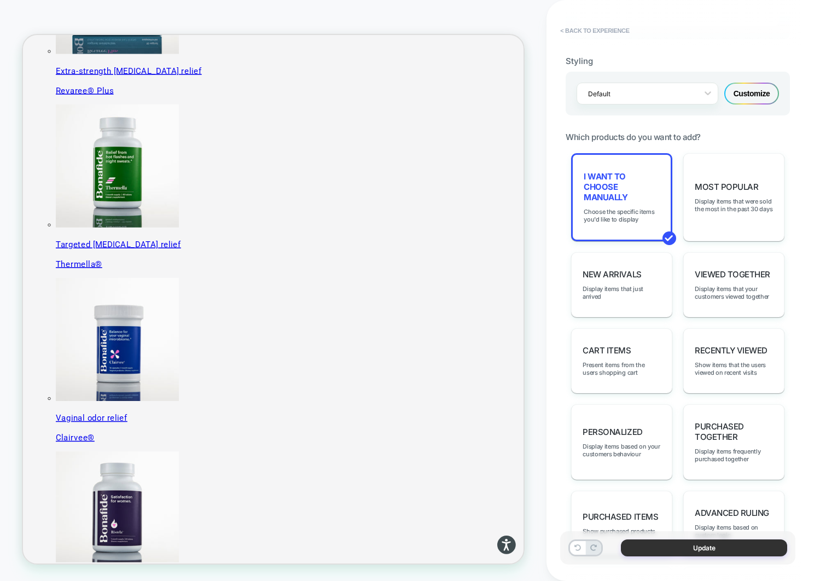
click at [649, 549] on button "Update" at bounding box center [704, 547] width 166 height 17
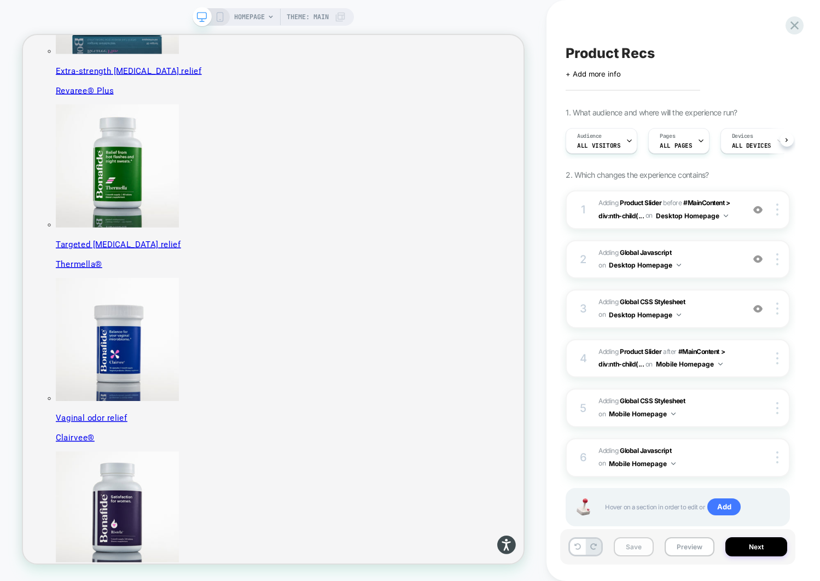
scroll to position [0, 1]
click at [630, 549] on button "Save" at bounding box center [634, 546] width 40 height 19
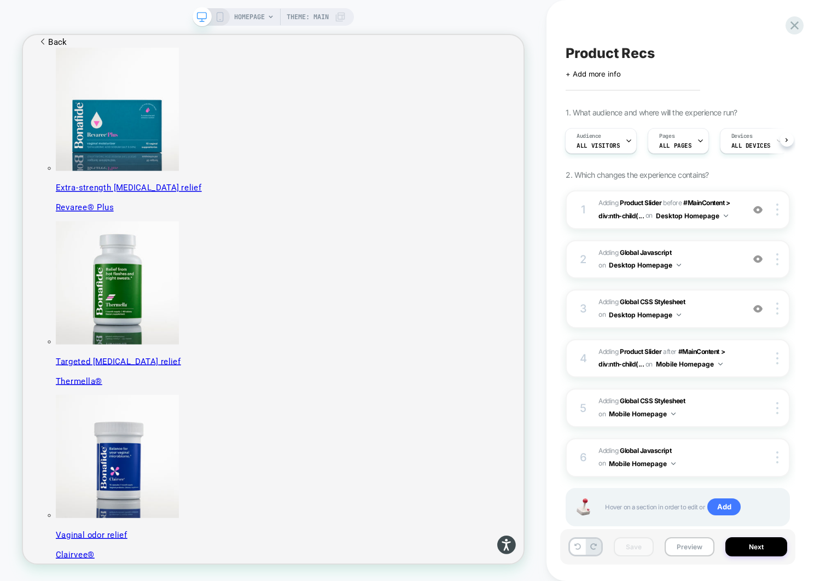
scroll to position [164, 0]
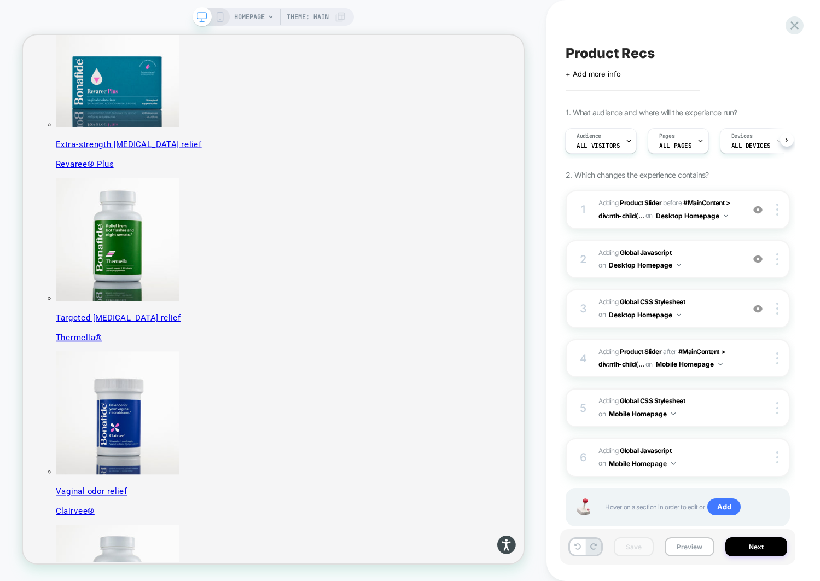
drag, startPoint x: 689, startPoint y: 554, endPoint x: 665, endPoint y: 534, distance: 31.9
click at [689, 554] on button "Preview" at bounding box center [690, 546] width 50 height 19
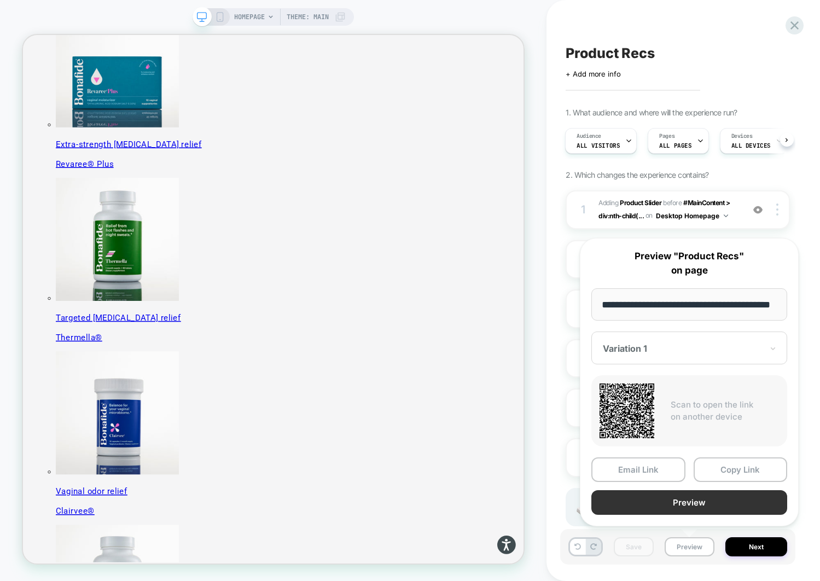
scroll to position [0, 0]
click at [684, 505] on button "Preview" at bounding box center [689, 502] width 196 height 25
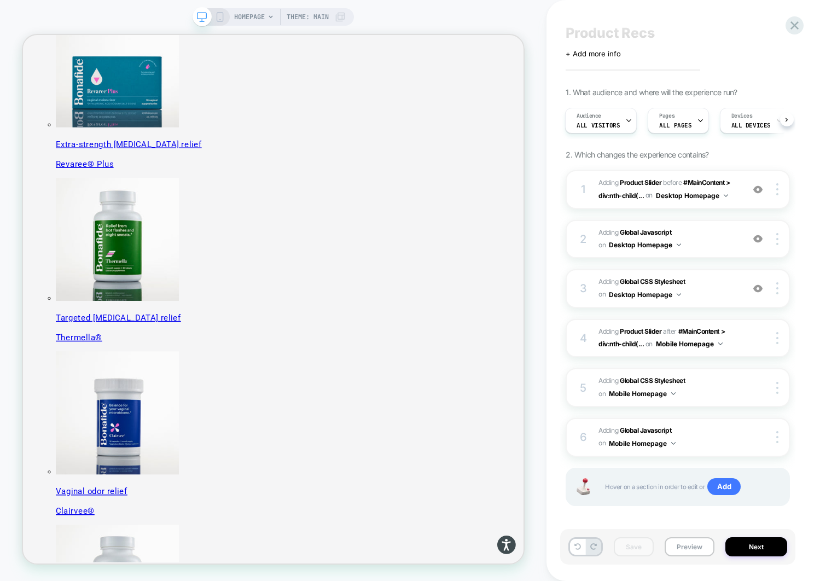
scroll to position [27, 0]
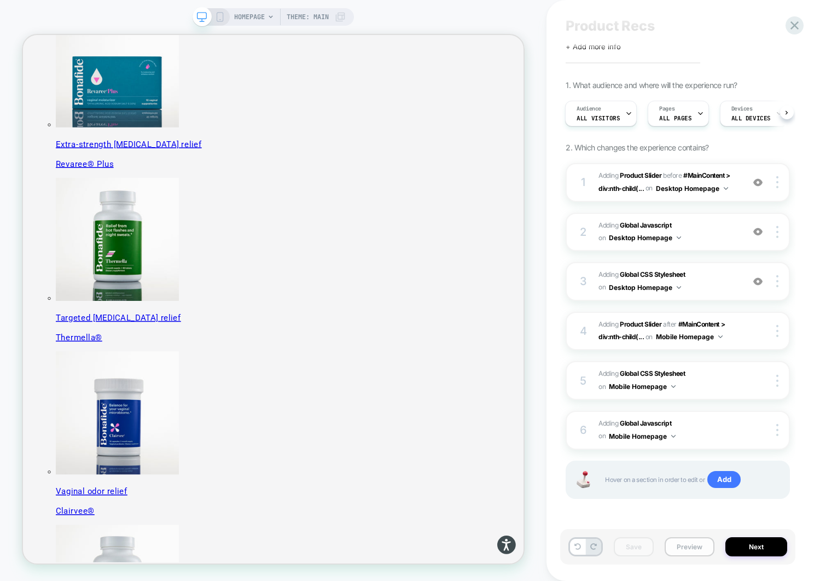
click at [692, 543] on button "Preview" at bounding box center [690, 546] width 50 height 19
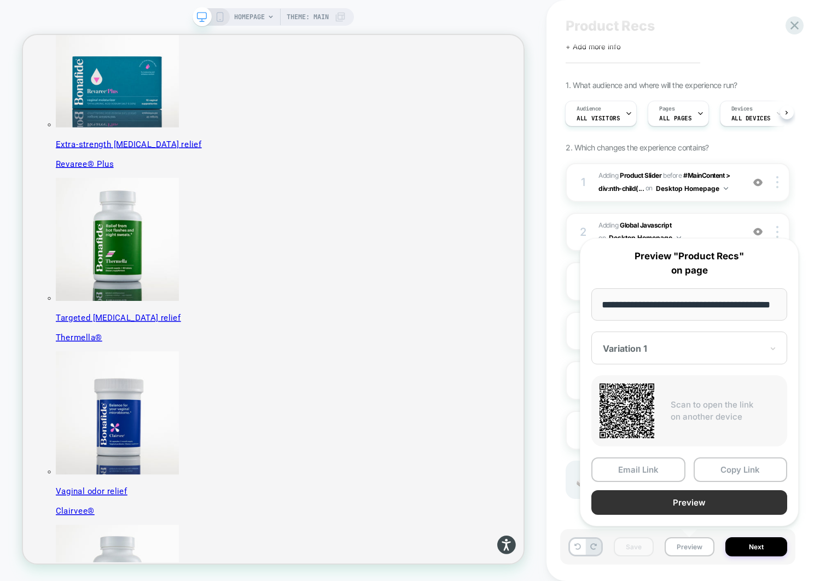
scroll to position [0, 0]
click at [671, 500] on button "Preview" at bounding box center [689, 502] width 196 height 25
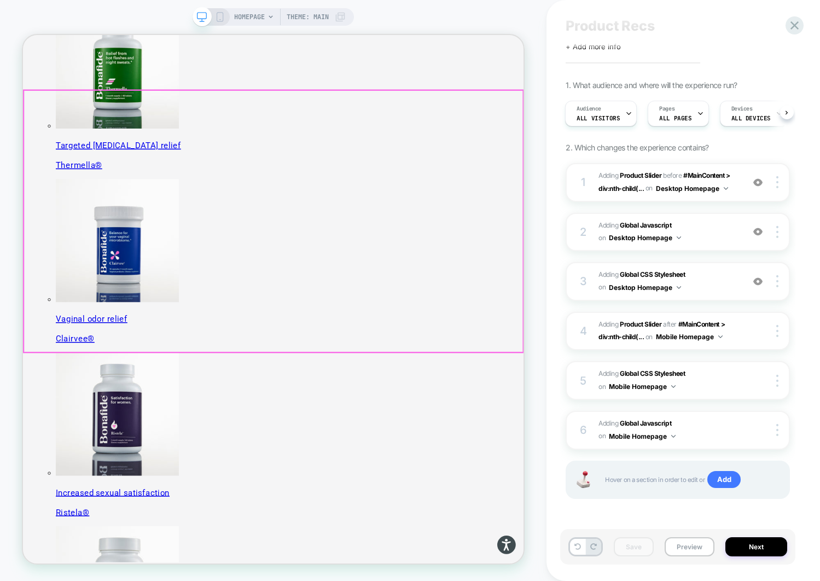
scroll to position [164, 0]
